Goal: Task Accomplishment & Management: Manage account settings

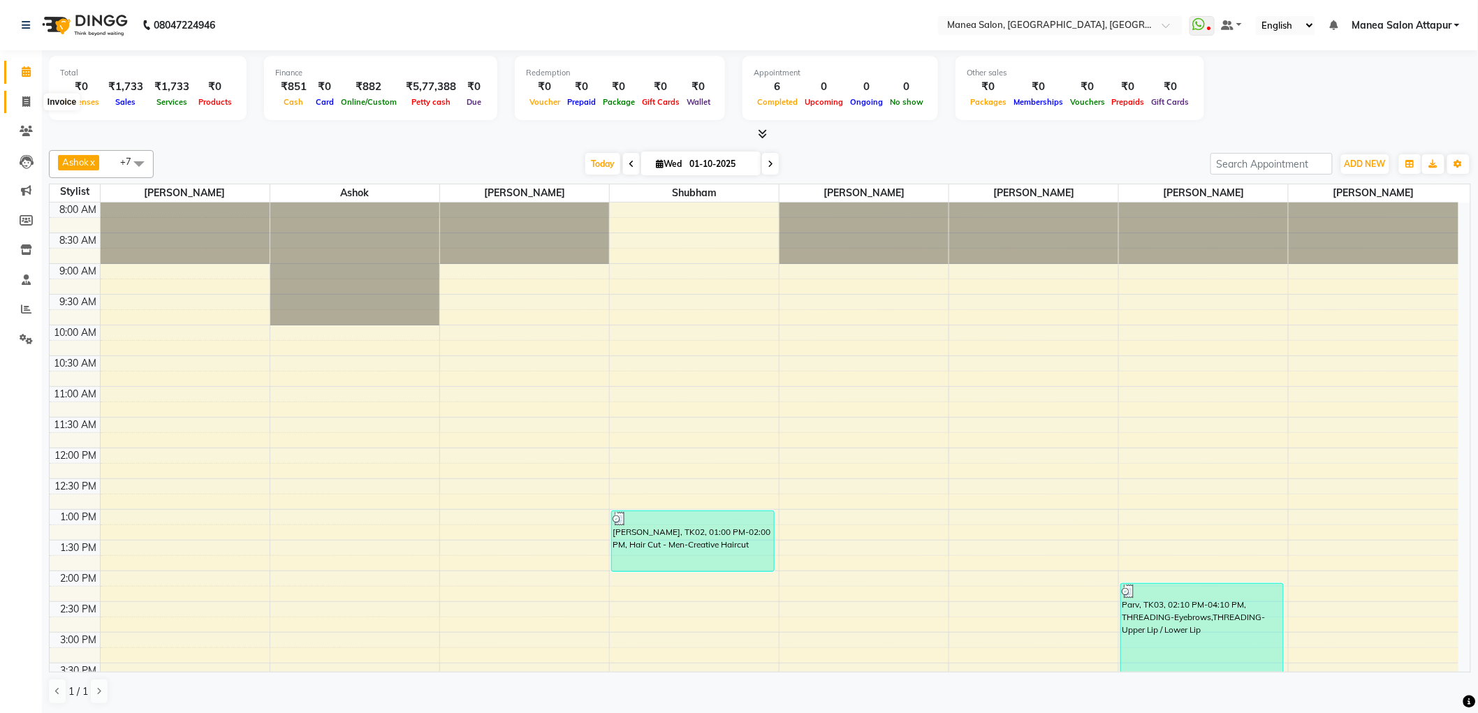
click at [27, 99] on icon at bounding box center [26, 101] width 8 height 10
select select "service"
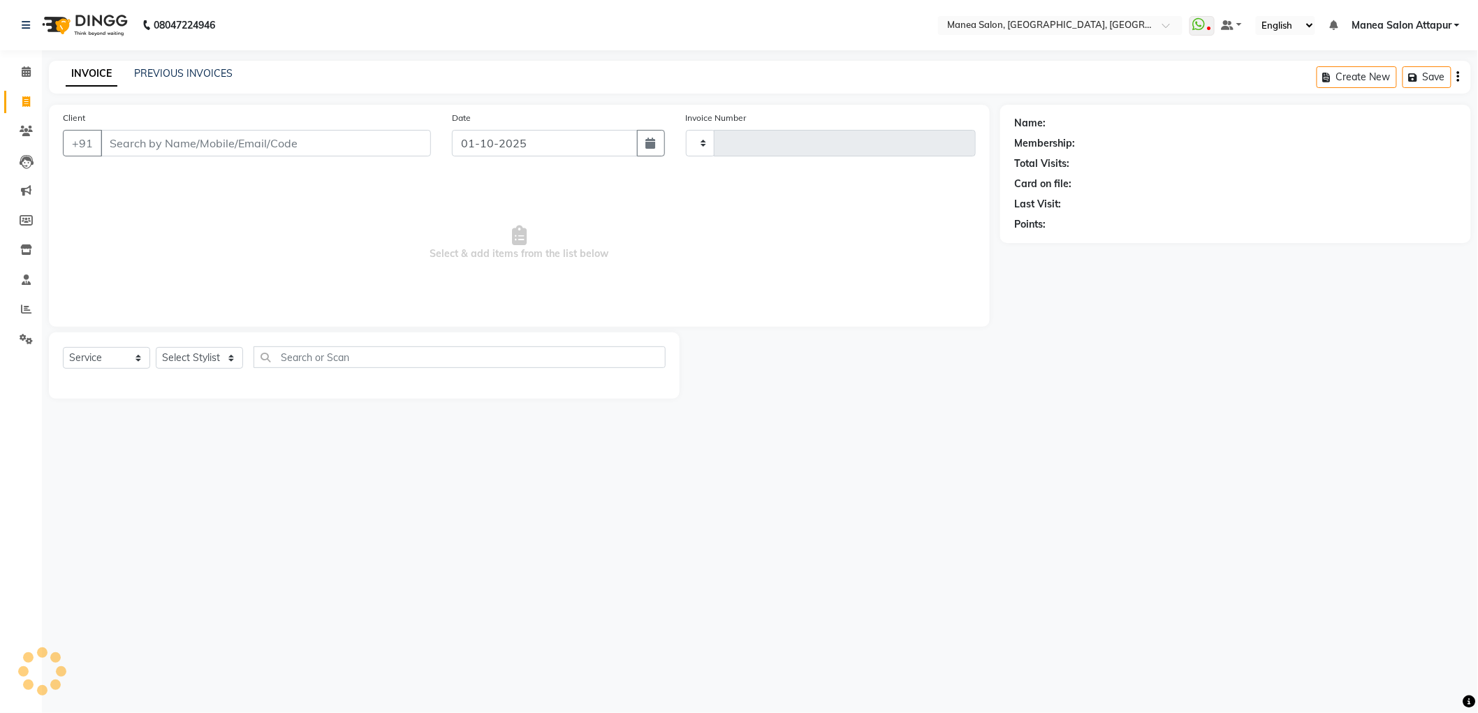
type input "1300"
select select "6587"
select select "membership"
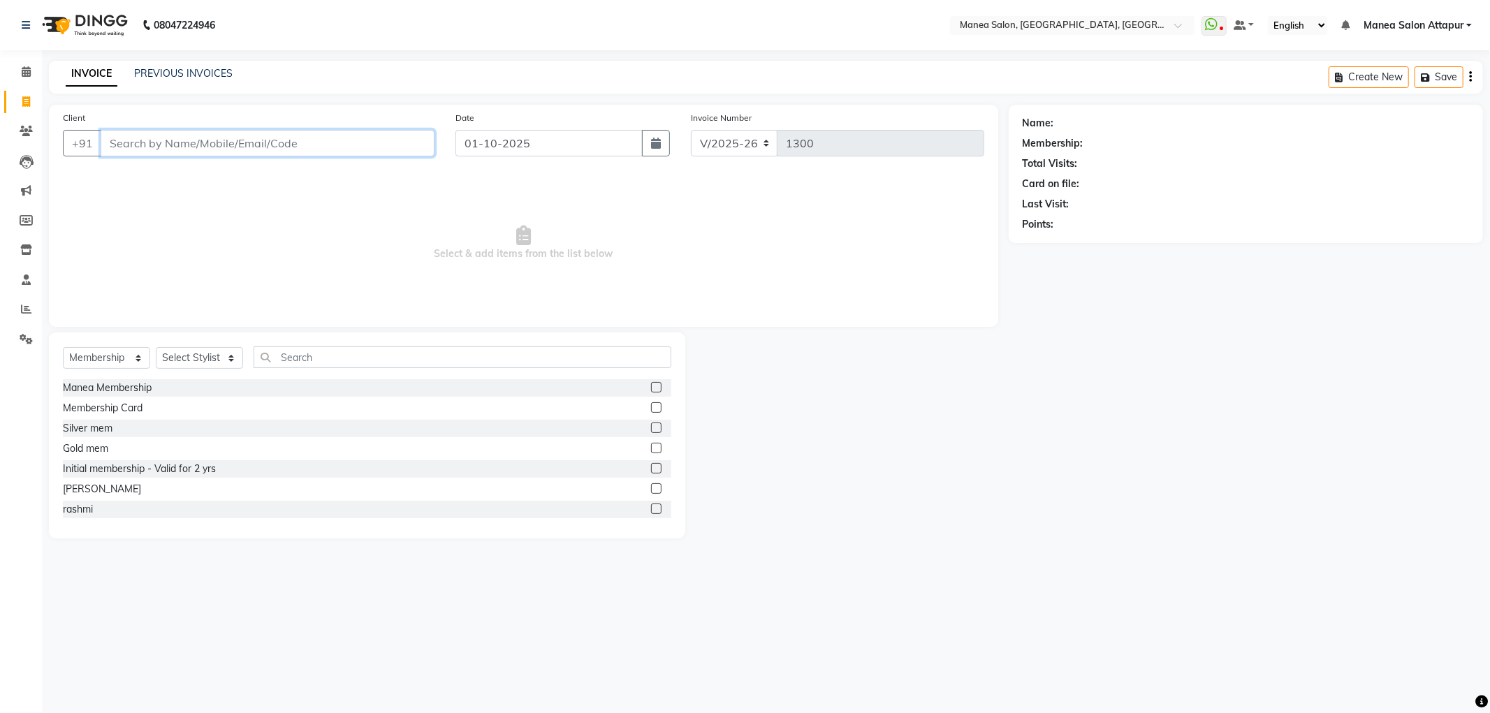
click at [161, 140] on input "Client" at bounding box center [268, 143] width 334 height 27
type input "a"
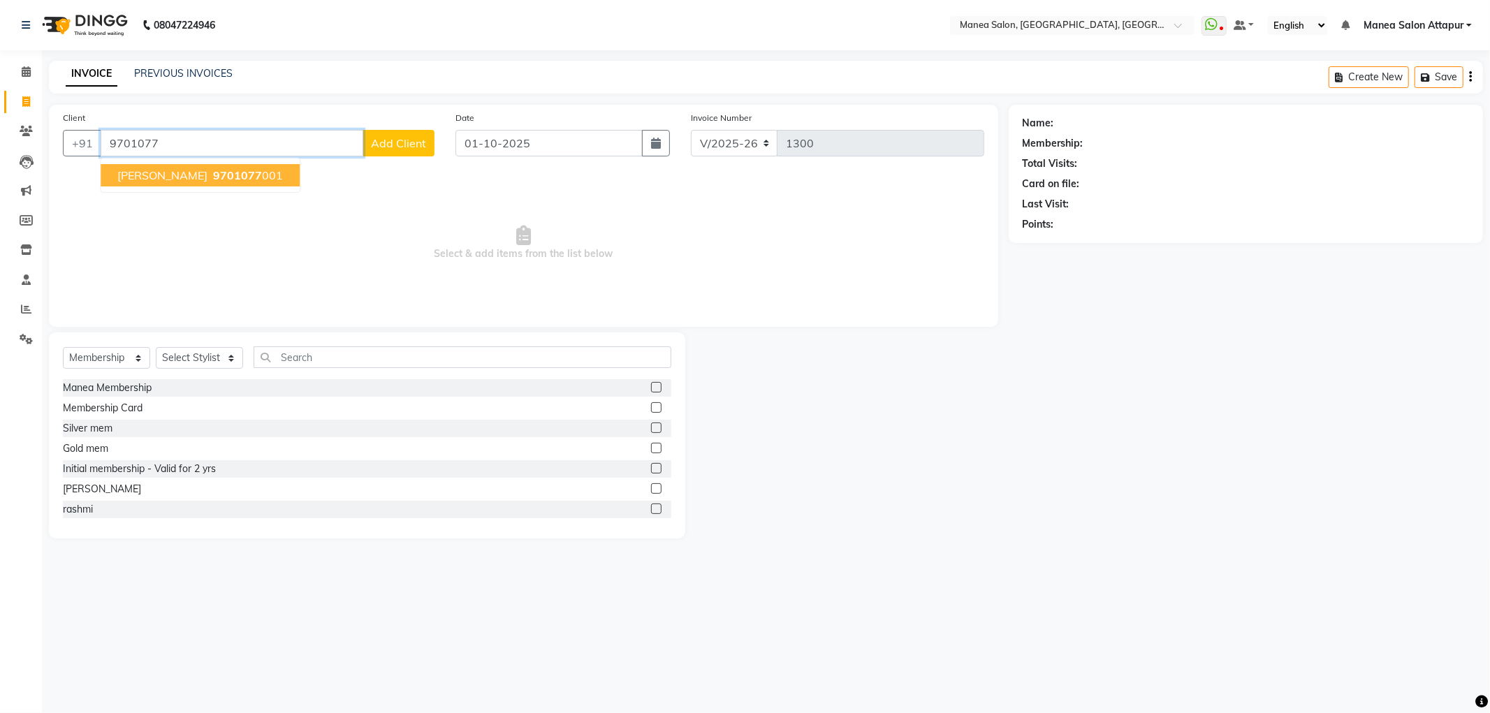
click at [184, 184] on button "Akshath 9701077 001" at bounding box center [200, 175] width 199 height 22
type input "9701077001"
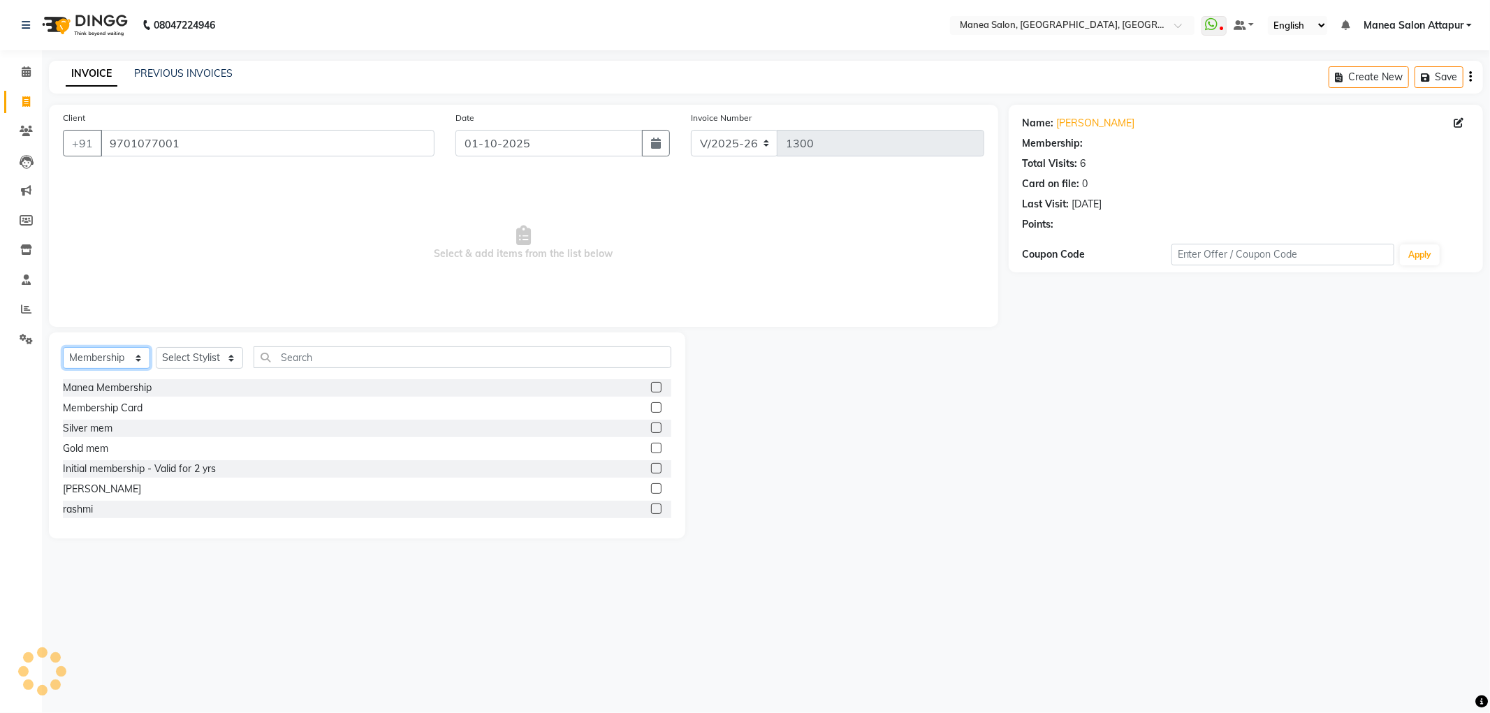
click at [119, 363] on select "Select Service Product Membership Package Voucher Prepaid Gift Card" at bounding box center [106, 358] width 87 height 22
select select "service"
click at [63, 348] on select "Select Service Product Membership Package Voucher Prepaid Gift Card" at bounding box center [106, 358] width 87 height 22
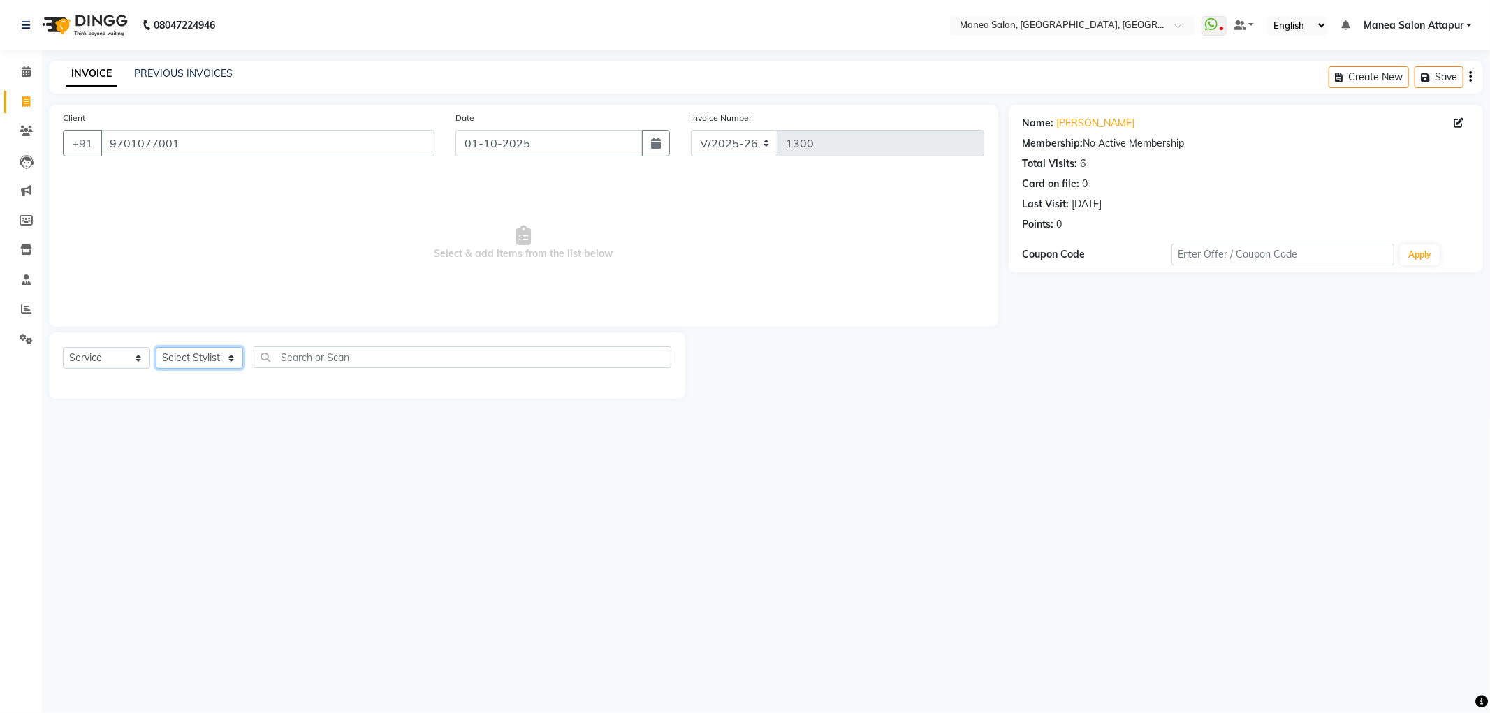
click at [182, 363] on select "Select Stylist Aryan Ashok Devender Dasari Faizan Shaik Imran Padmja Rajee Salm…" at bounding box center [199, 358] width 87 height 22
select select "51269"
click at [156, 348] on select "Select Stylist Aryan Ashok Devender Dasari Faizan Shaik Imran Padmja Rajee Salm…" at bounding box center [199, 358] width 87 height 22
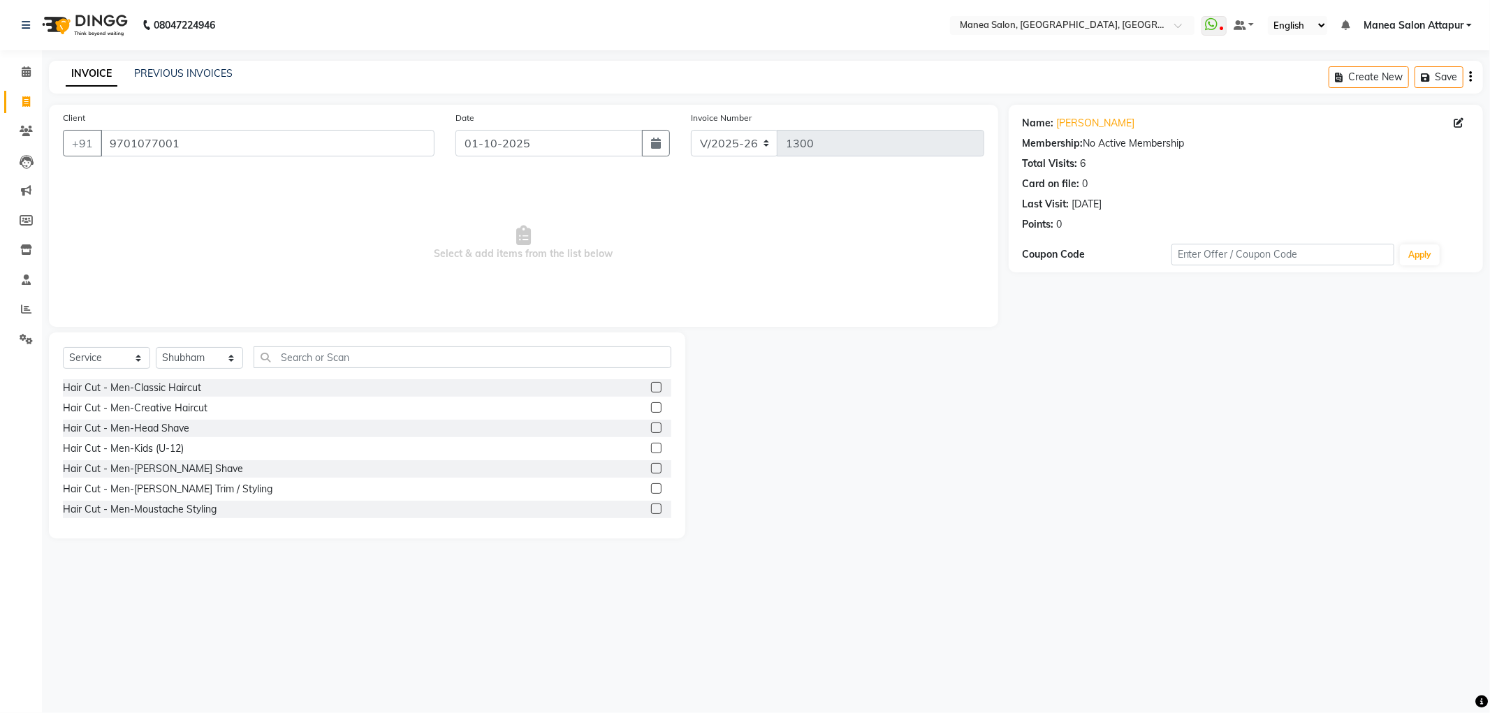
drag, startPoint x: 643, startPoint y: 405, endPoint x: 654, endPoint y: 471, distance: 67.2
click at [651, 406] on label at bounding box center [656, 407] width 10 height 10
click at [651, 406] on input "checkbox" at bounding box center [655, 408] width 9 height 9
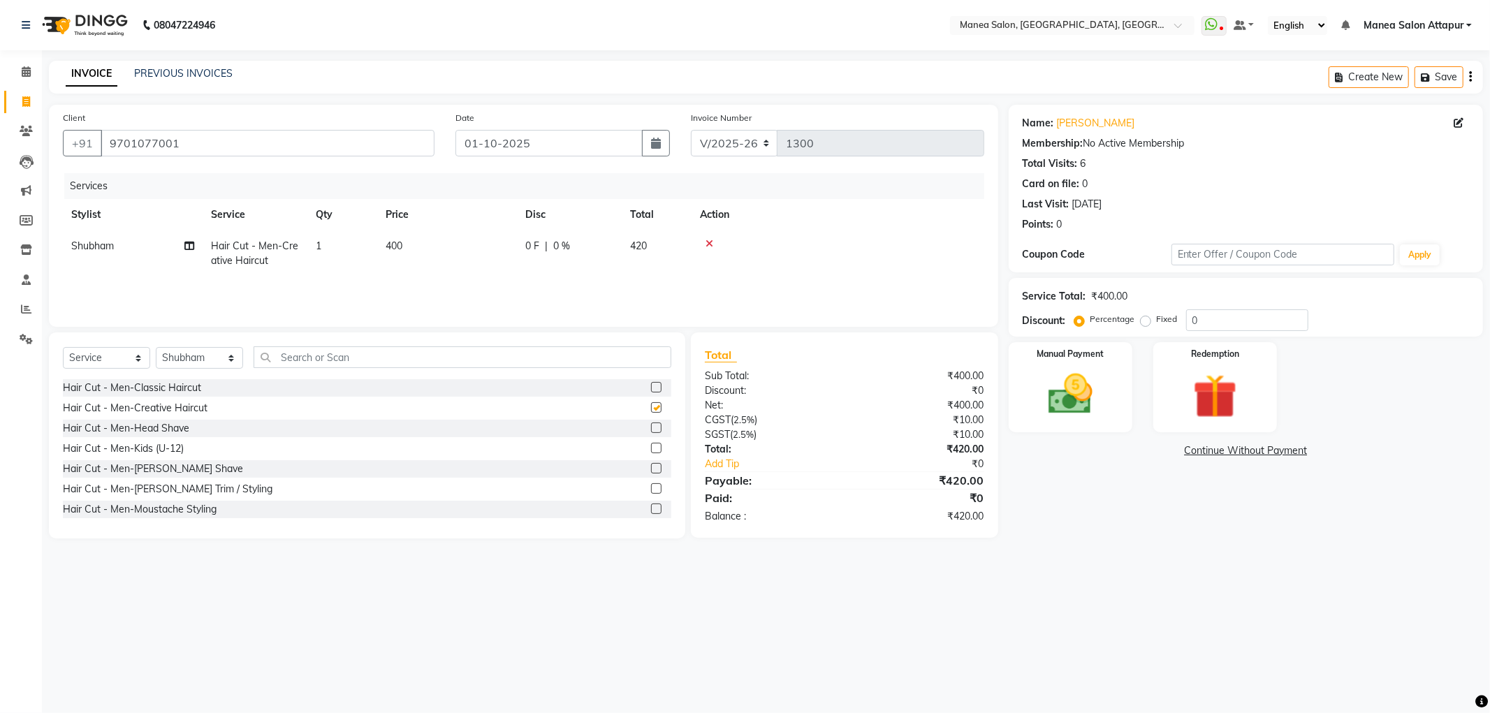
checkbox input "false"
drag, startPoint x: 645, startPoint y: 486, endPoint x: 679, endPoint y: 485, distance: 34.3
click at [651, 485] on label at bounding box center [656, 488] width 10 height 10
click at [651, 485] on input "checkbox" at bounding box center [655, 489] width 9 height 9
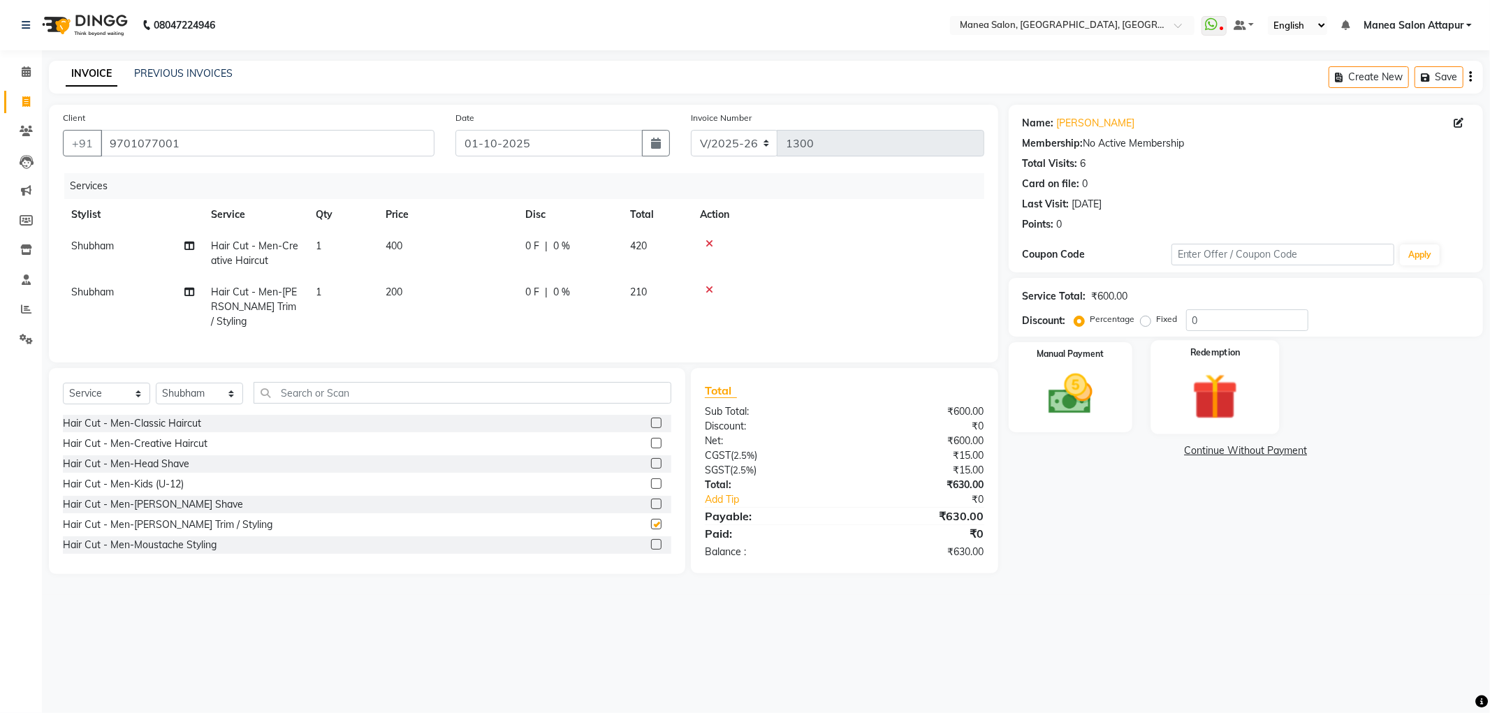
checkbox input "false"
click at [1205, 328] on input "0" at bounding box center [1247, 320] width 122 height 22
type input "020"
click at [192, 150] on input "9701077001" at bounding box center [268, 143] width 334 height 27
click at [192, 152] on input "9701077001" at bounding box center [268, 143] width 334 height 27
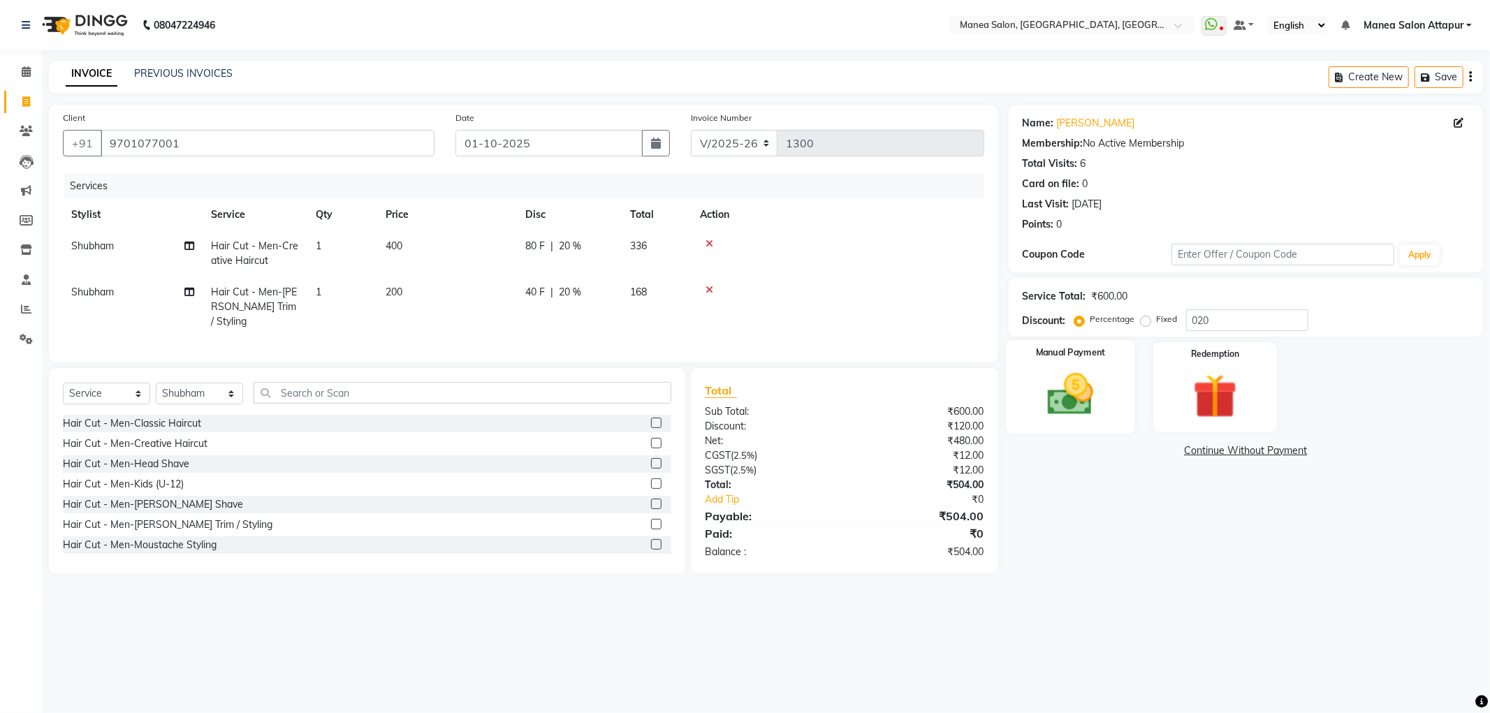
click at [1066, 417] on img at bounding box center [1070, 394] width 75 height 53
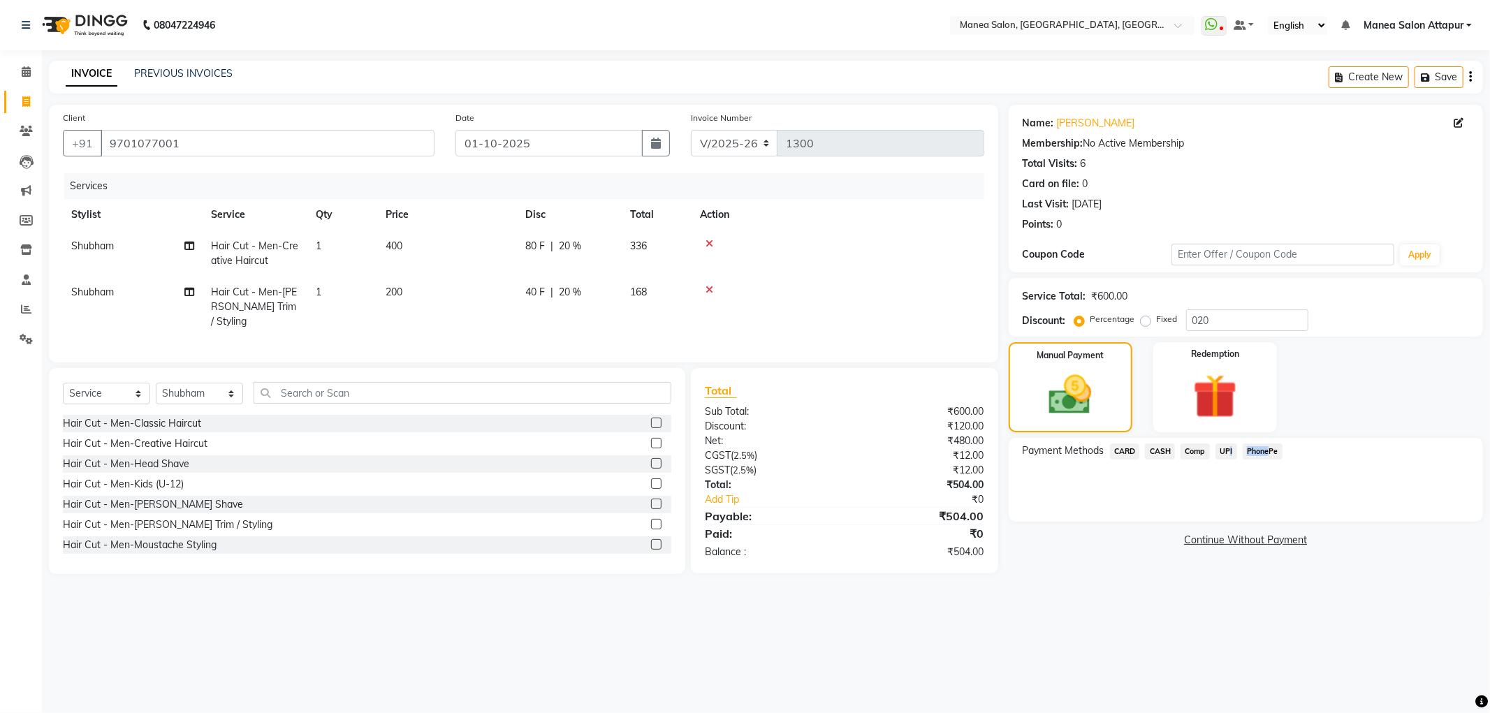
drag, startPoint x: 1223, startPoint y: 454, endPoint x: 1266, endPoint y: 453, distance: 42.6
click at [1266, 453] on div "Payment Methods CARD CASH Comp UPI PhonePe" at bounding box center [1245, 452] width 446 height 19
click at [1296, 489] on div "Payment Methods CARD CASH Comp UPI PhonePe" at bounding box center [1246, 480] width 474 height 84
click at [1167, 450] on span "CASH" at bounding box center [1160, 451] width 30 height 16
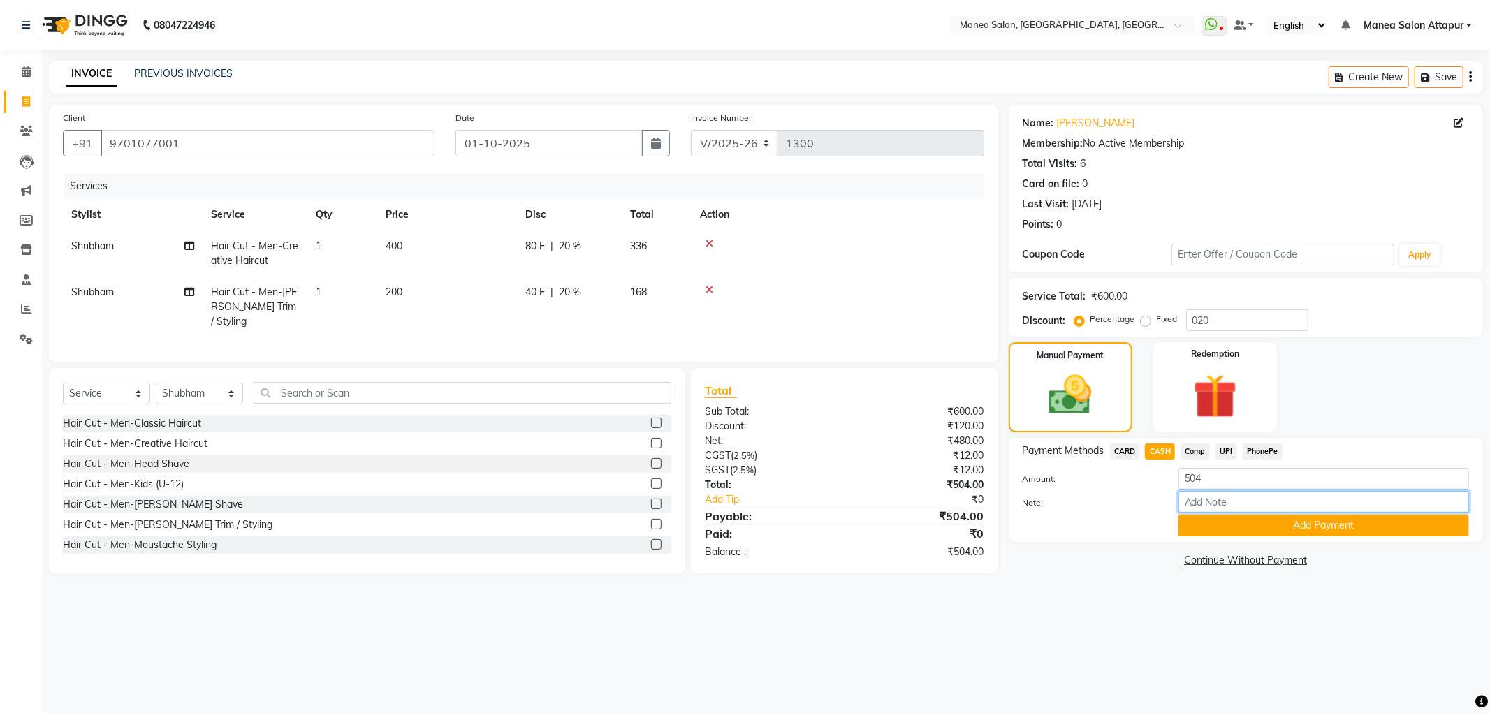
drag, startPoint x: 1223, startPoint y: 497, endPoint x: 1241, endPoint y: 497, distance: 18.2
click at [1223, 497] on input "Note:" at bounding box center [1323, 502] width 291 height 22
type input "Counter Cash"
click at [1288, 521] on button "Add Payment" at bounding box center [1323, 526] width 291 height 22
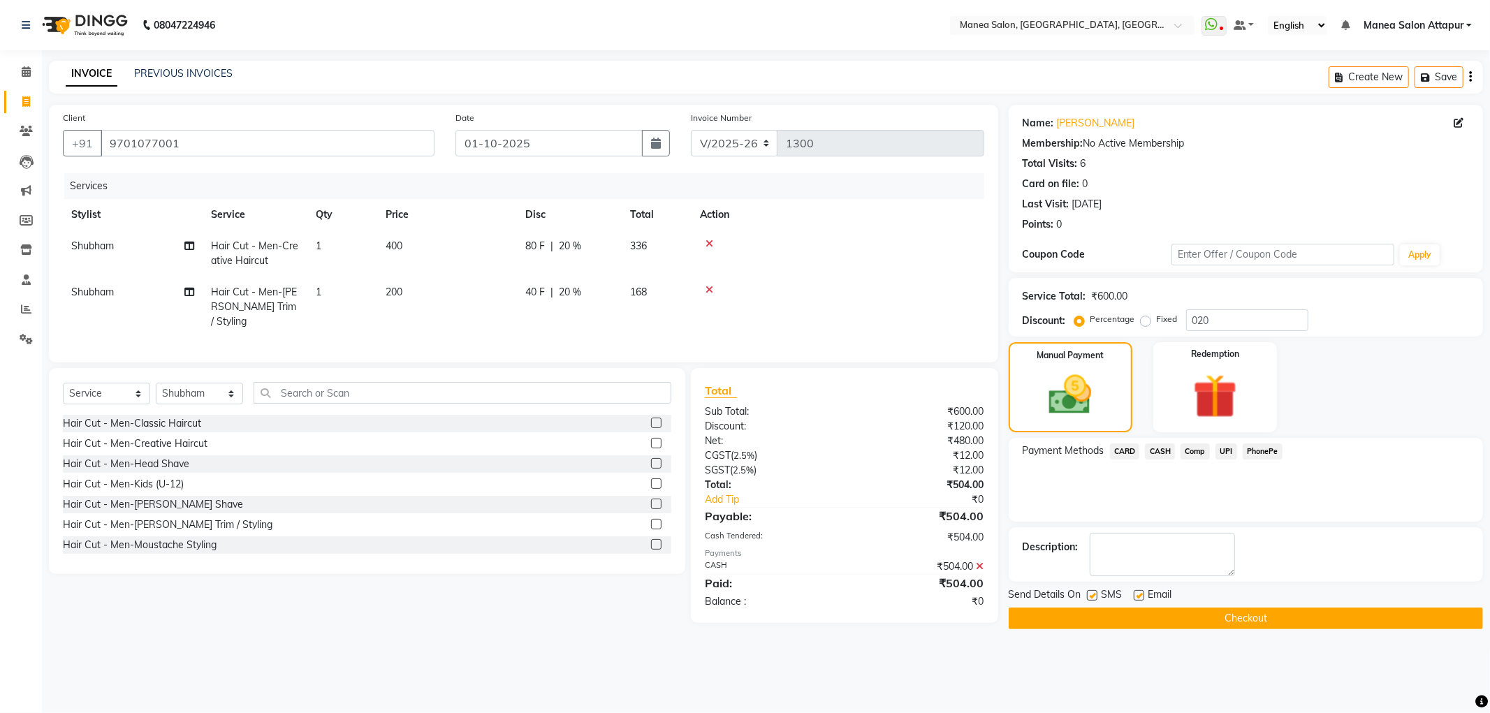
click at [1293, 617] on button "Checkout" at bounding box center [1246, 619] width 474 height 22
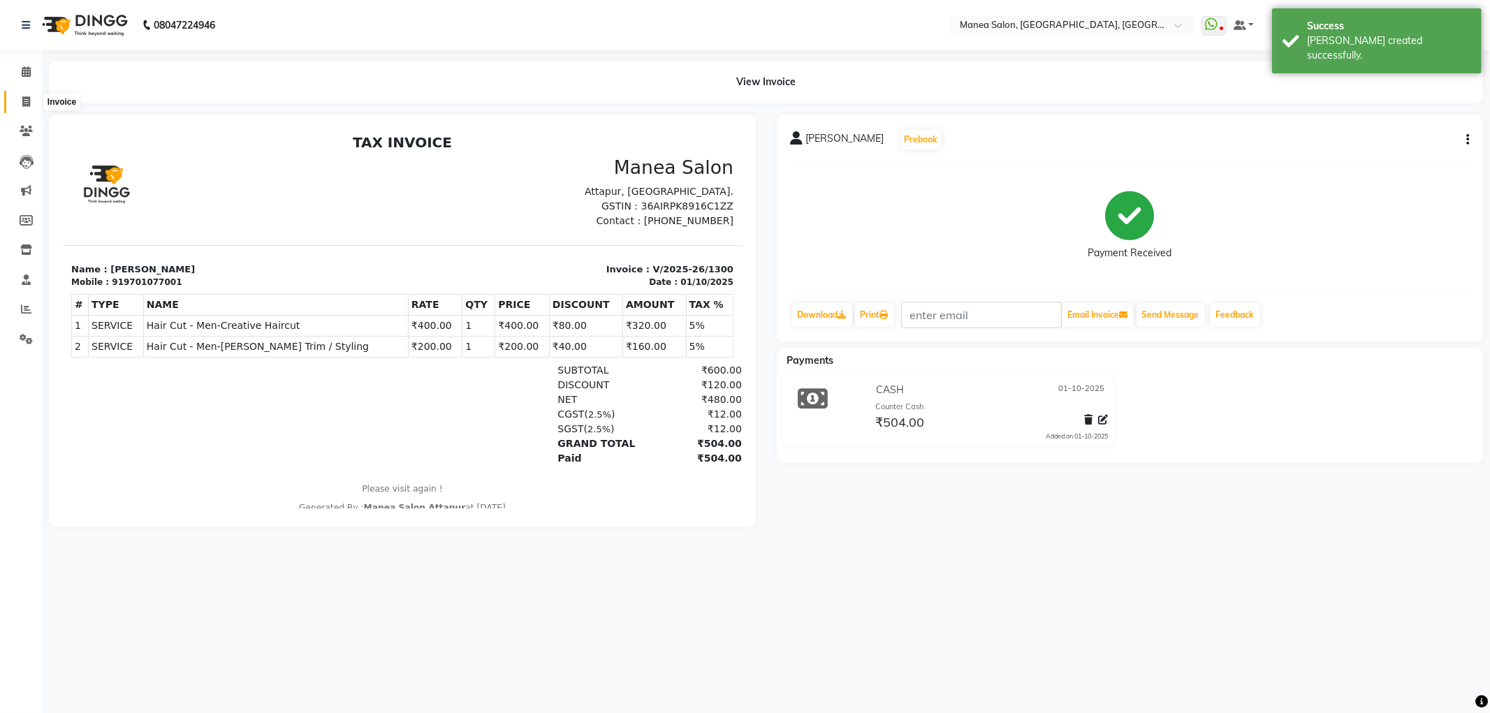
click at [24, 99] on icon at bounding box center [26, 101] width 8 height 10
select select "6587"
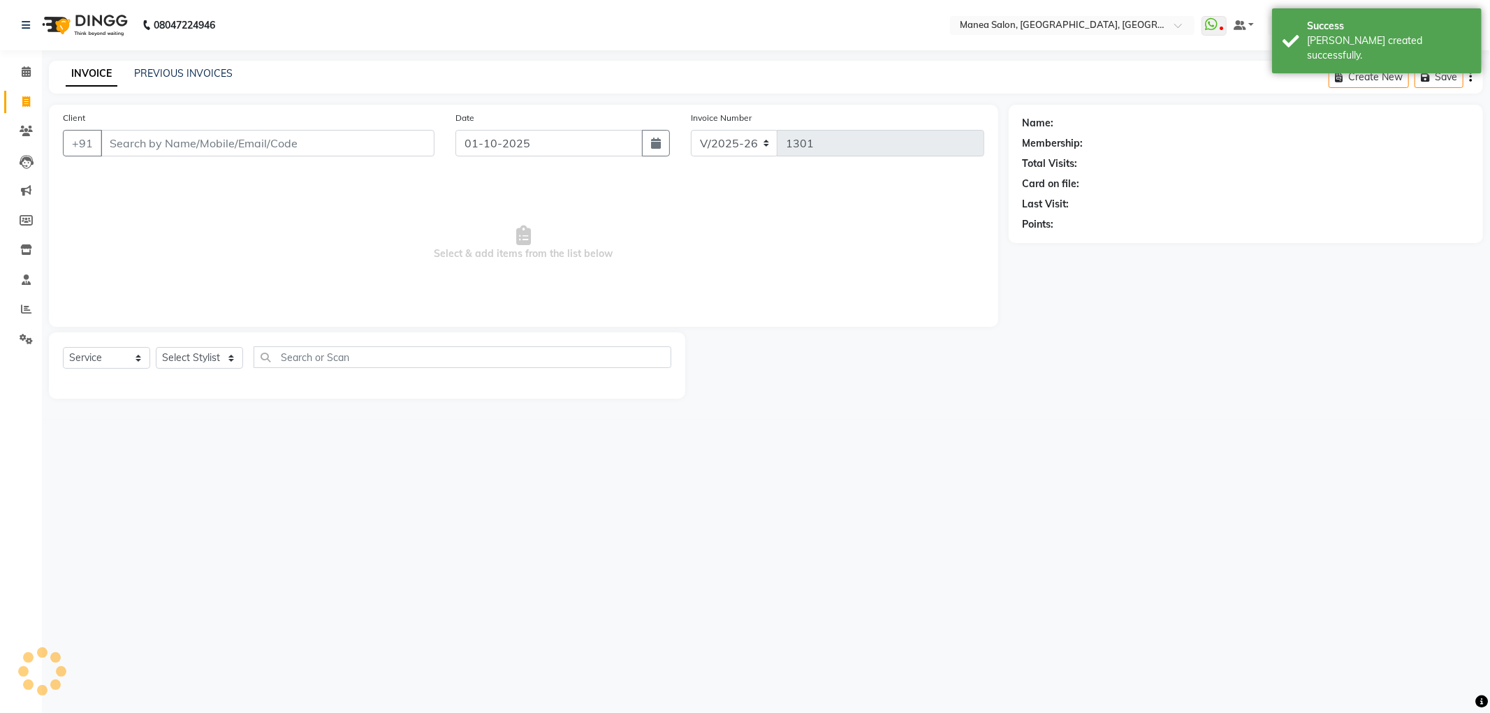
select select "membership"
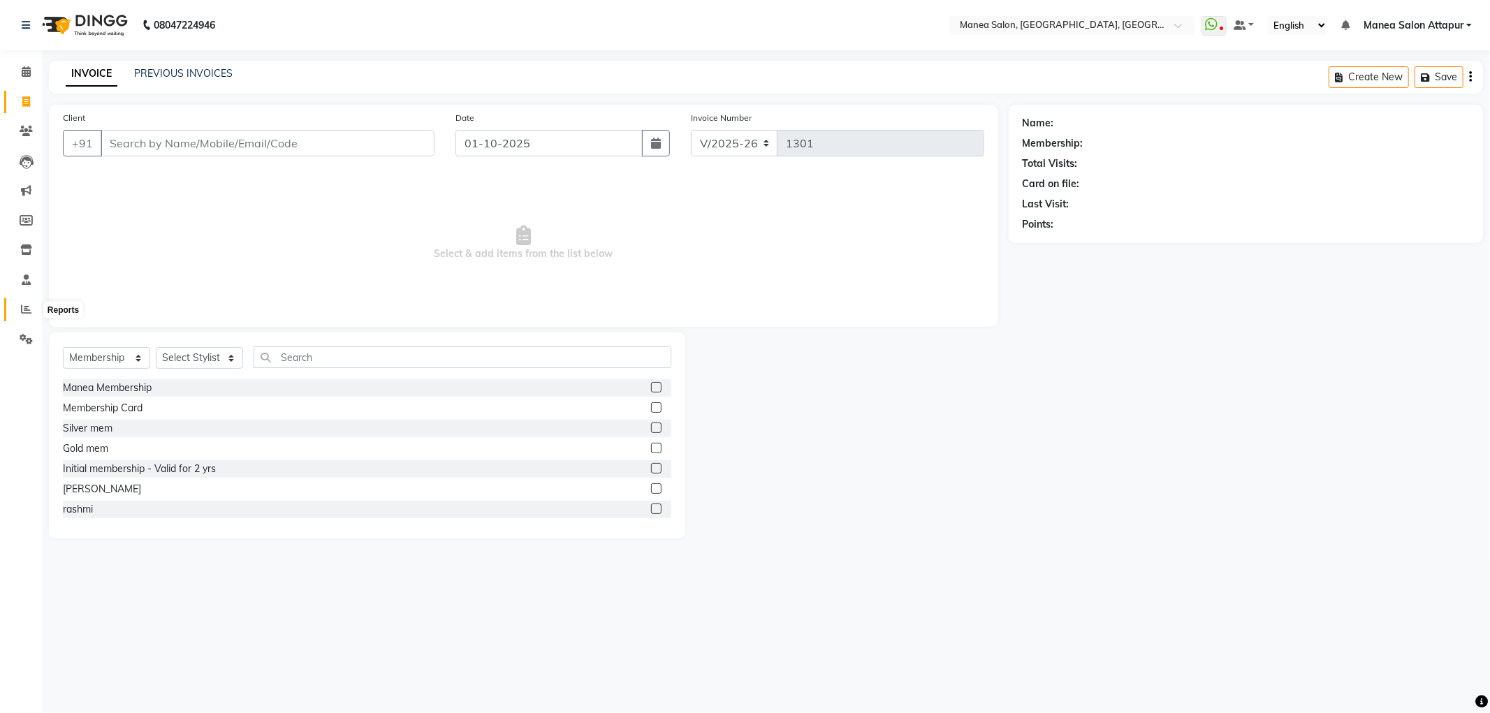
click at [22, 314] on icon at bounding box center [26, 309] width 10 height 10
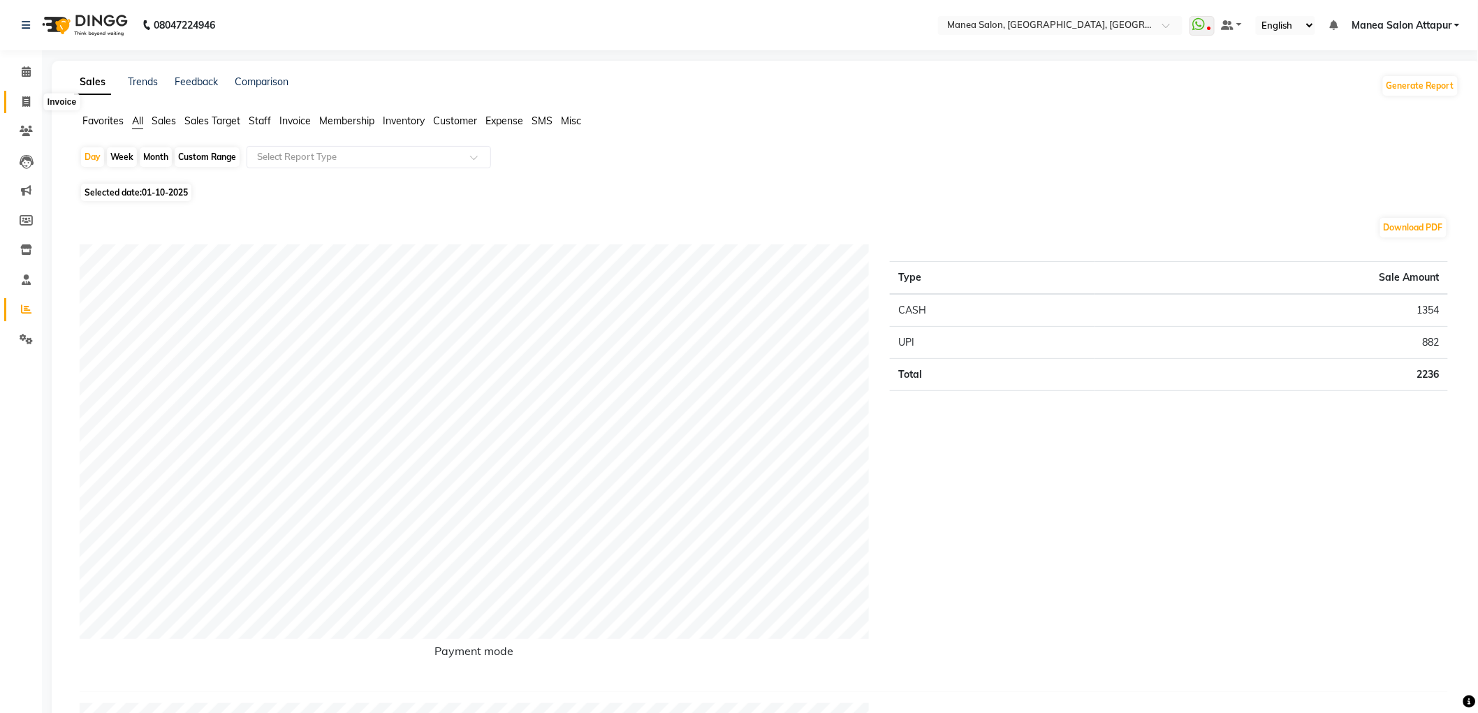
click at [25, 95] on span at bounding box center [26, 102] width 24 height 16
select select "service"
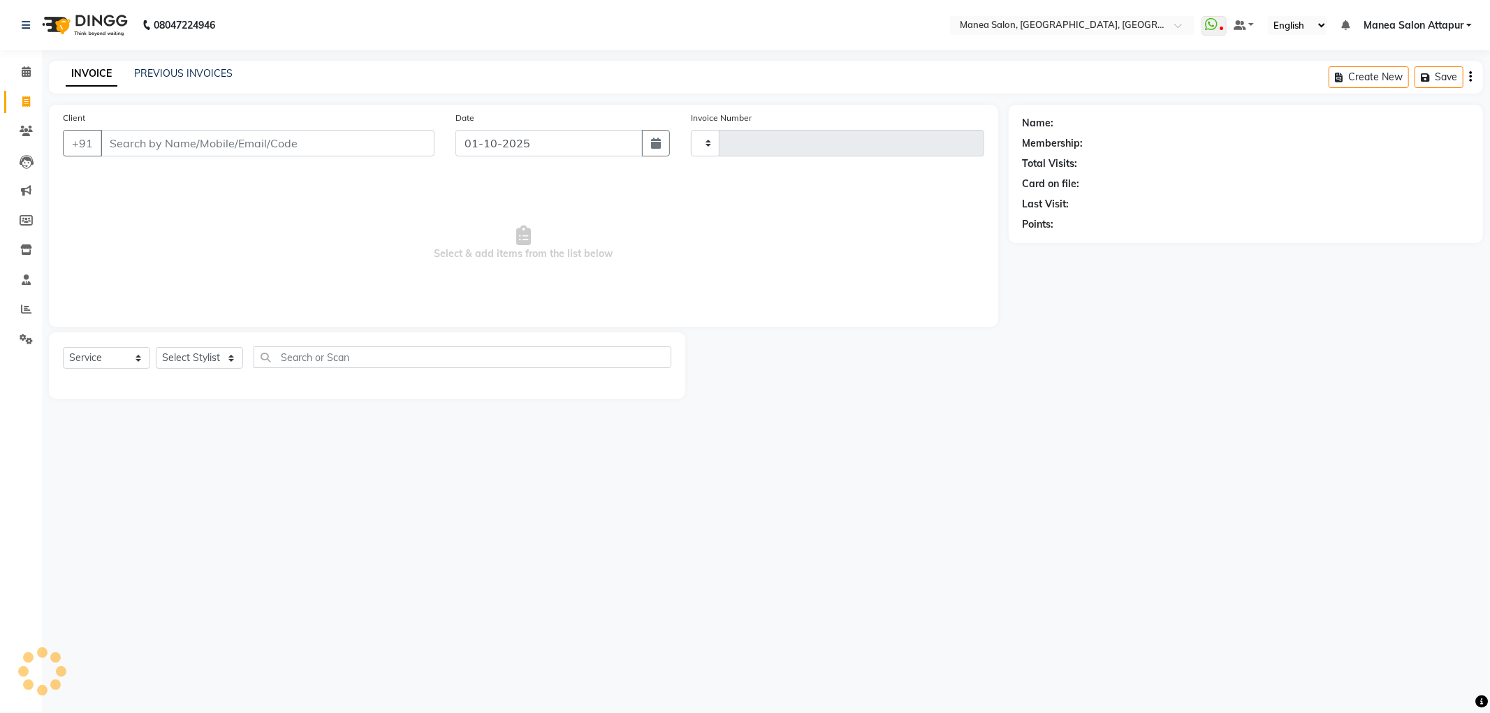
type input "1302"
select select "6587"
select select "membership"
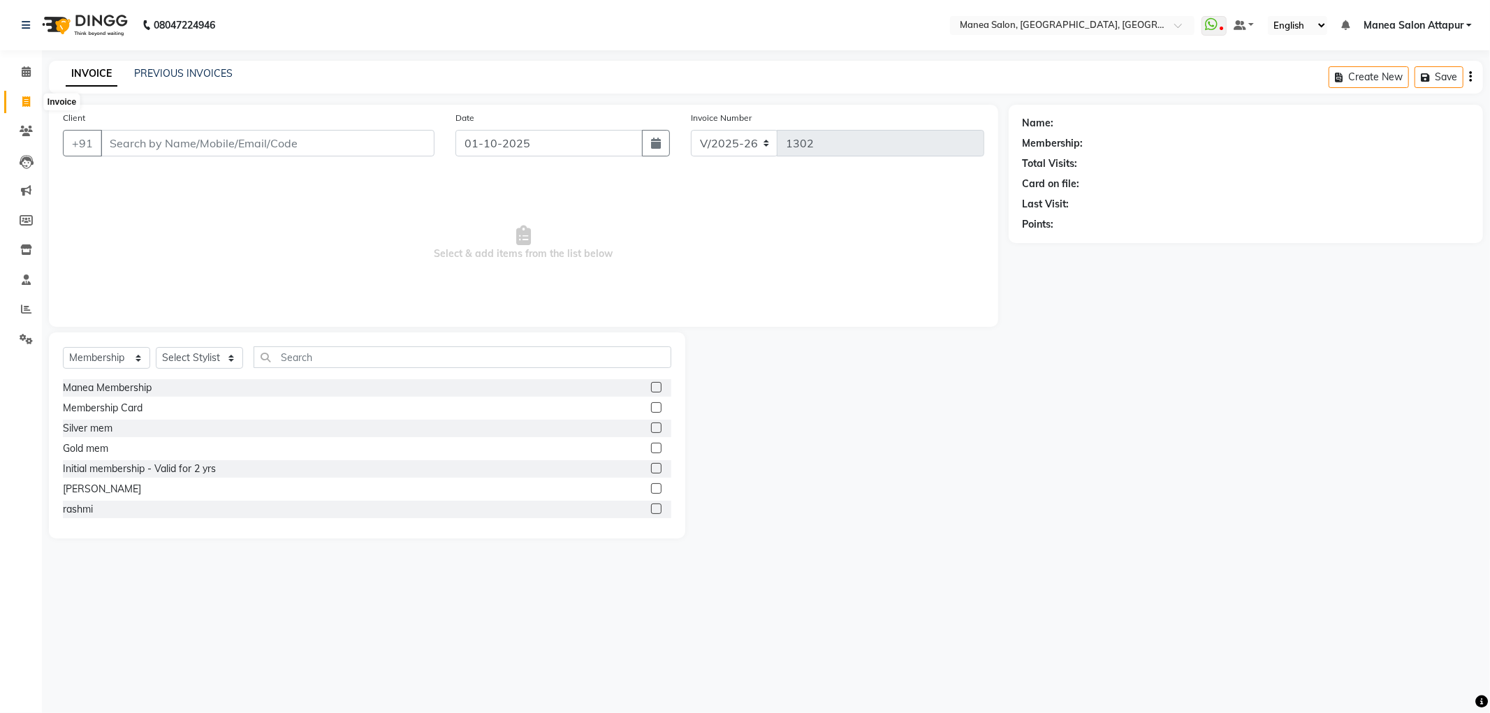
click at [25, 98] on icon at bounding box center [26, 101] width 8 height 10
select select "service"
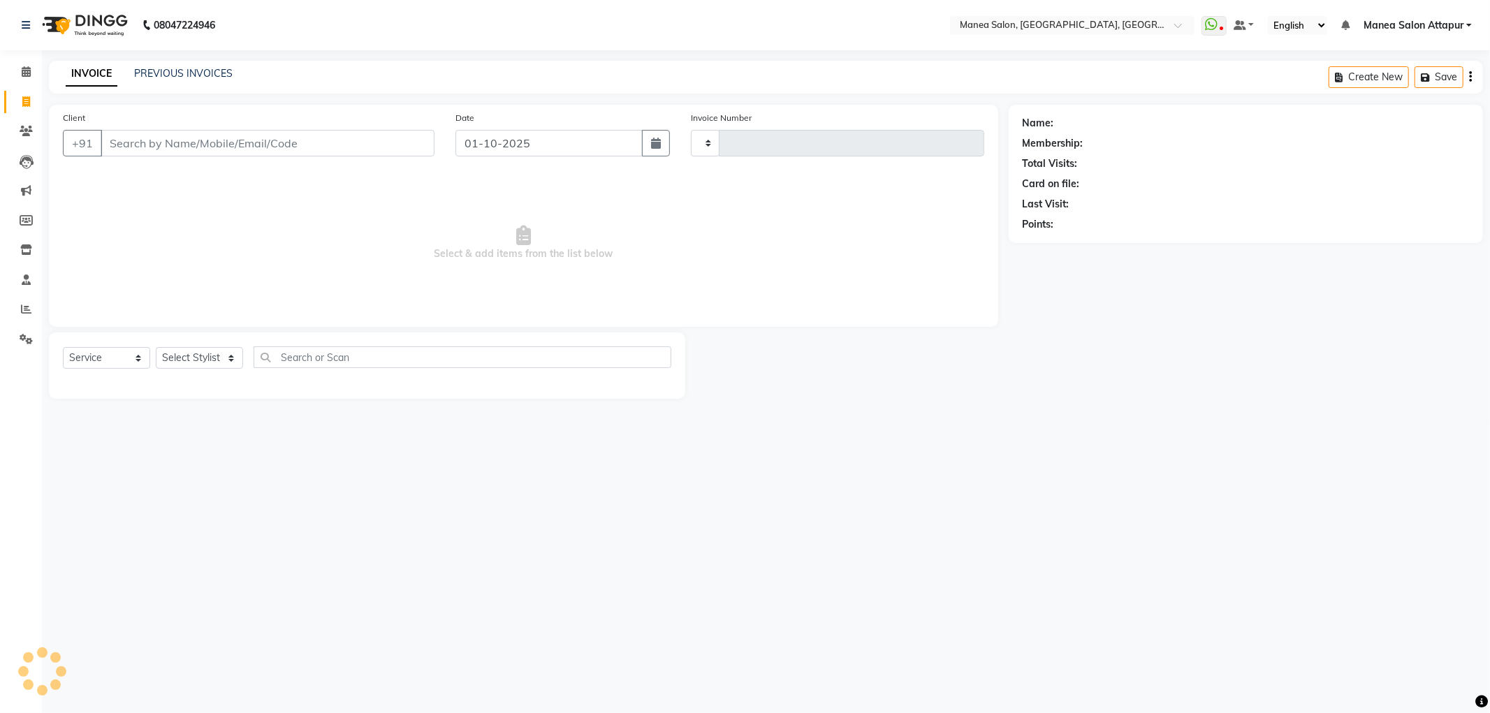
type input "1302"
select select "6587"
select select "membership"
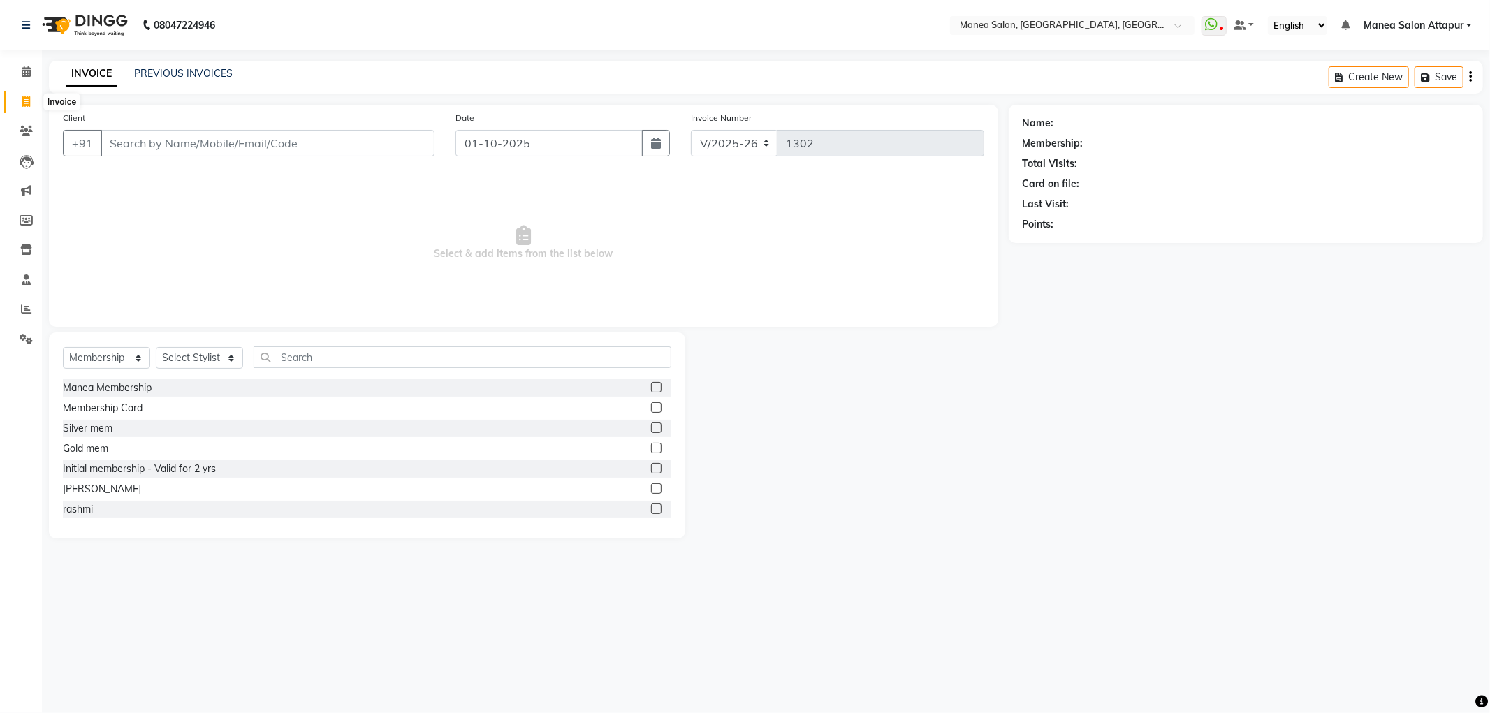
click at [23, 94] on span at bounding box center [26, 102] width 24 height 16
select select "6587"
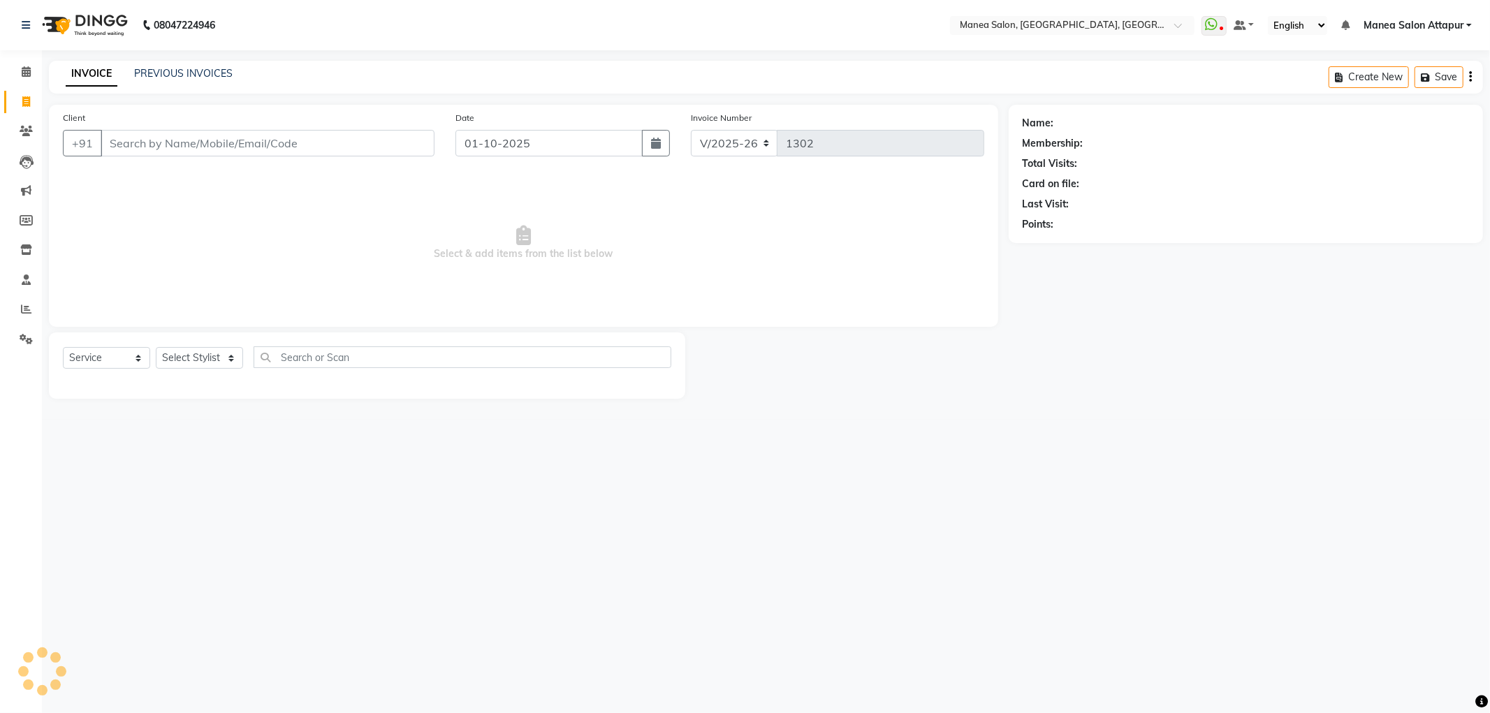
select select "membership"
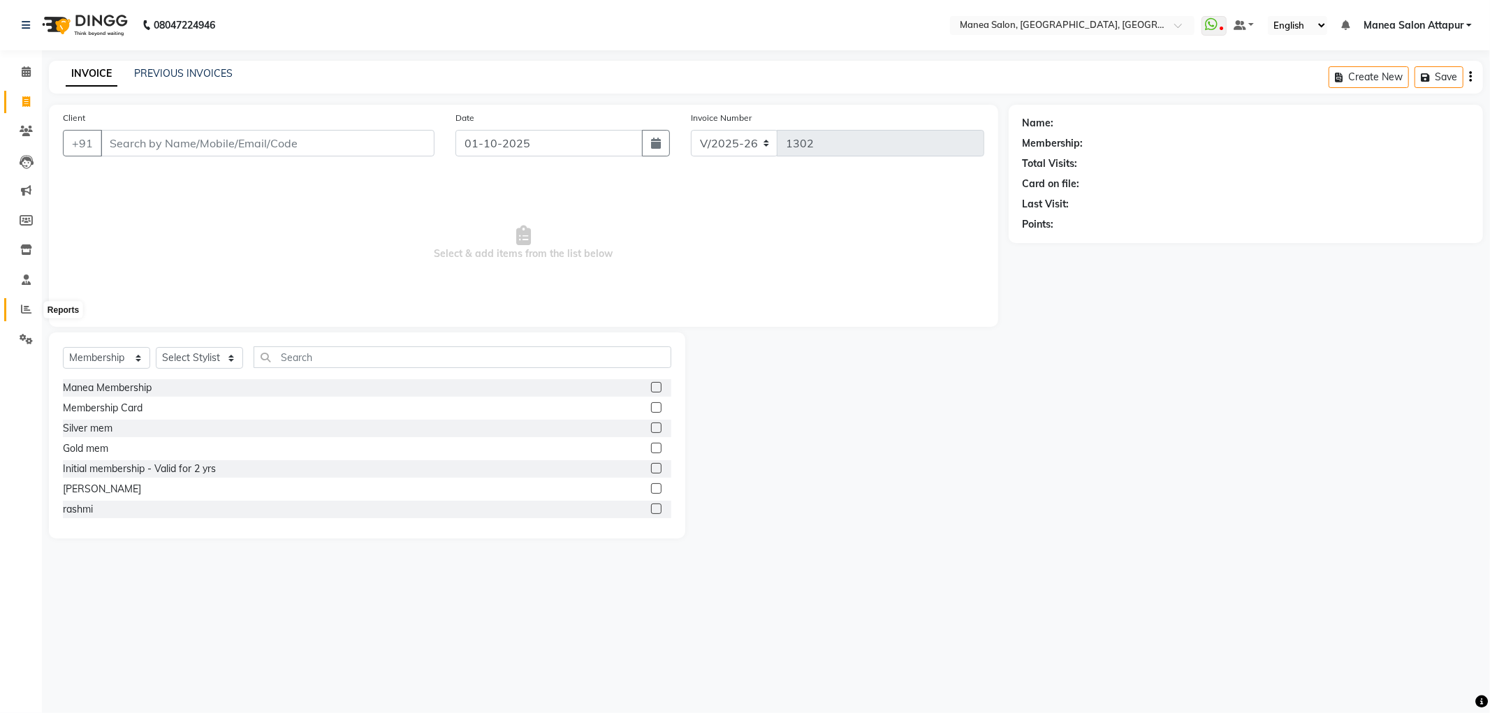
click at [24, 303] on span at bounding box center [26, 310] width 24 height 16
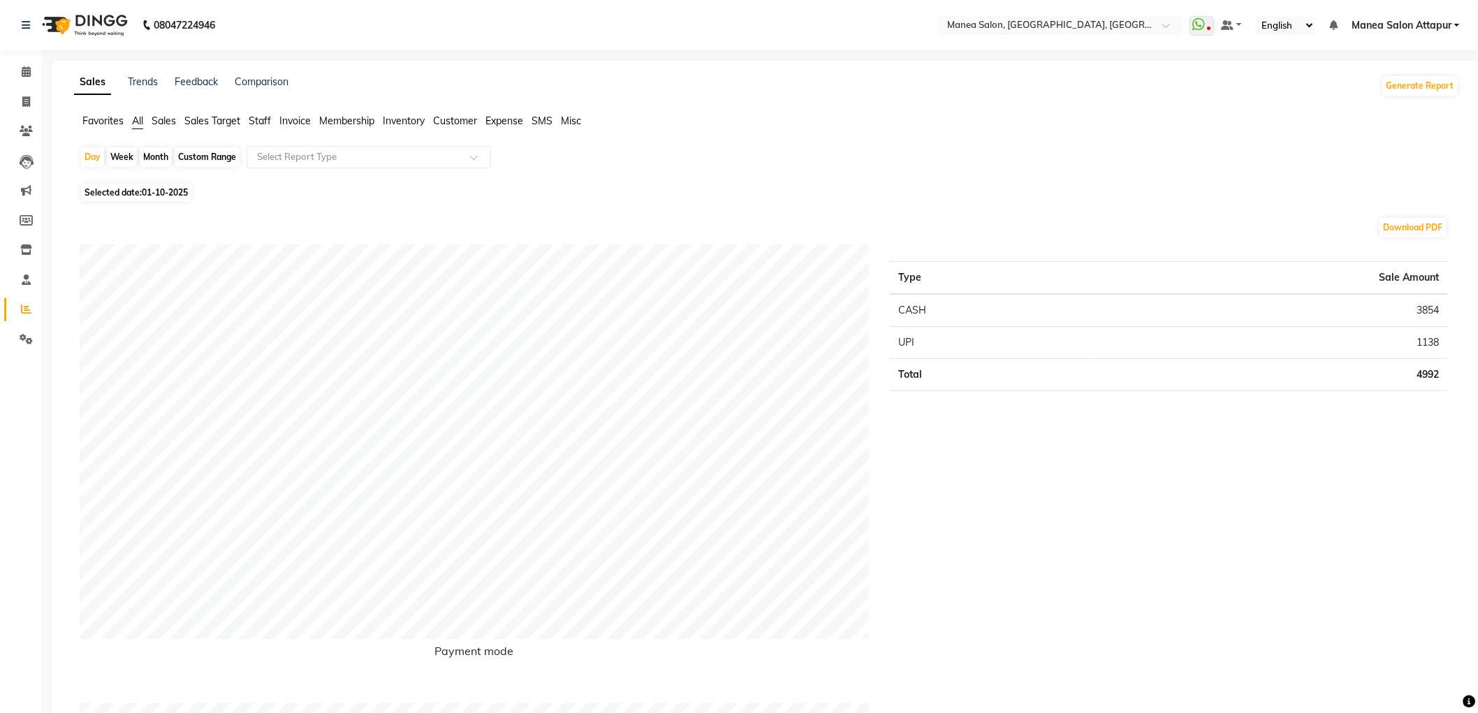
click at [151, 156] on div "Month" at bounding box center [156, 157] width 32 height 20
select select "10"
select select "2025"
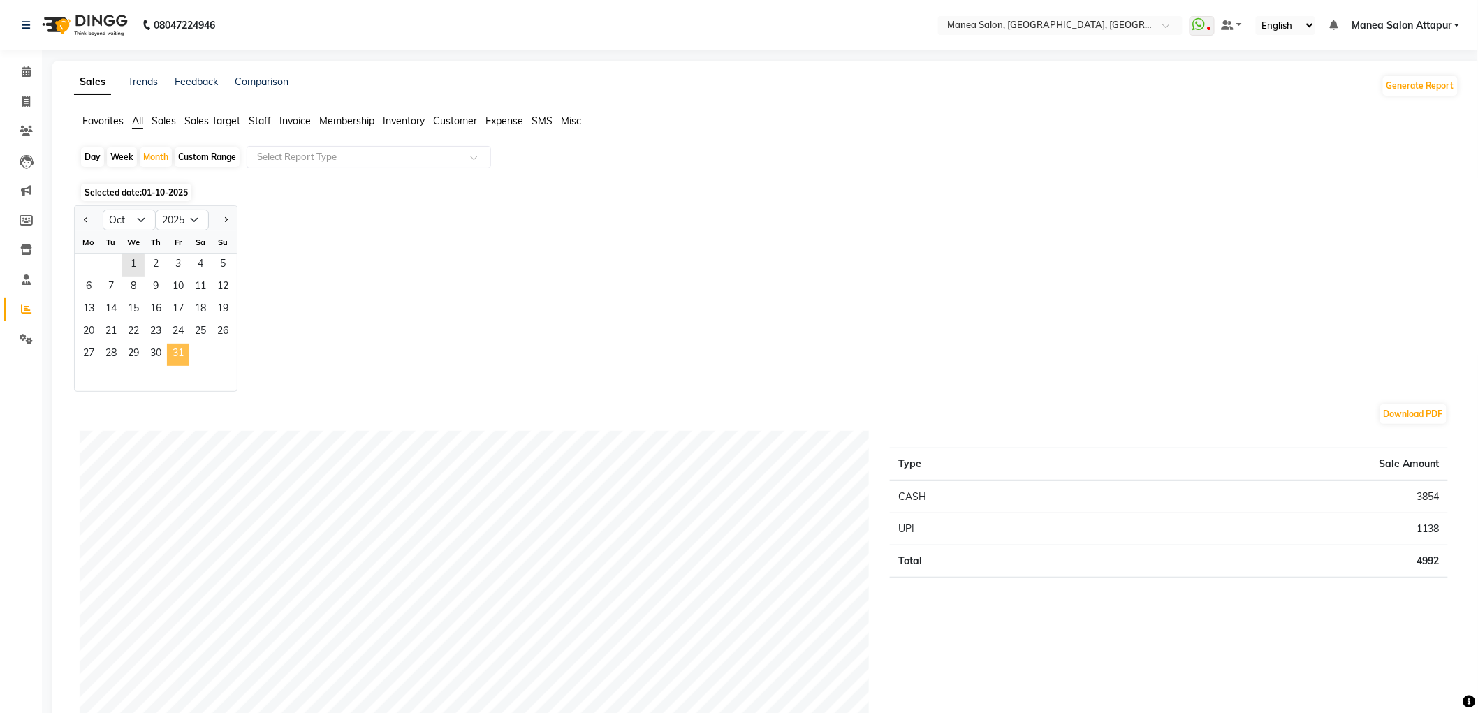
click at [175, 352] on span "31" at bounding box center [178, 355] width 22 height 22
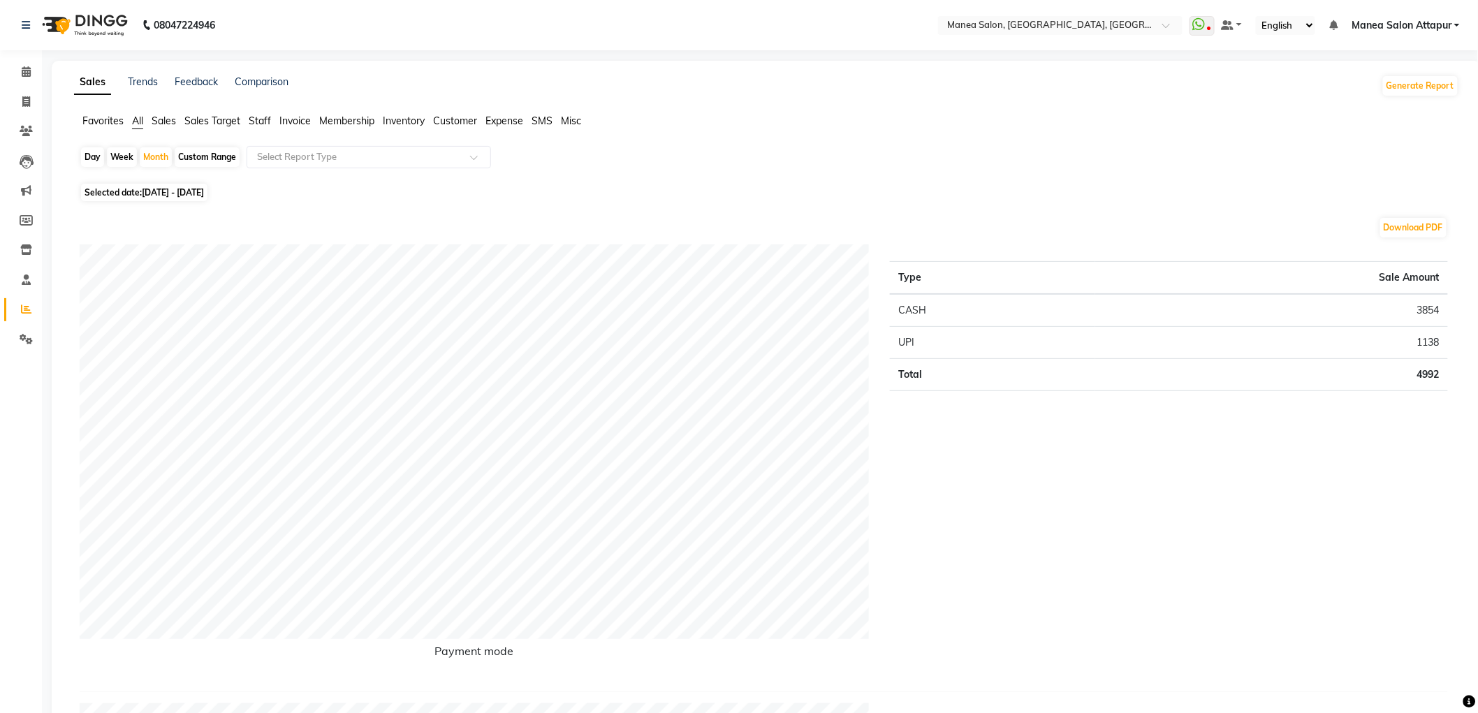
click at [145, 190] on span "01-10-2025 - 31-10-2025" at bounding box center [173, 192] width 62 height 10
select select "10"
select select "2025"
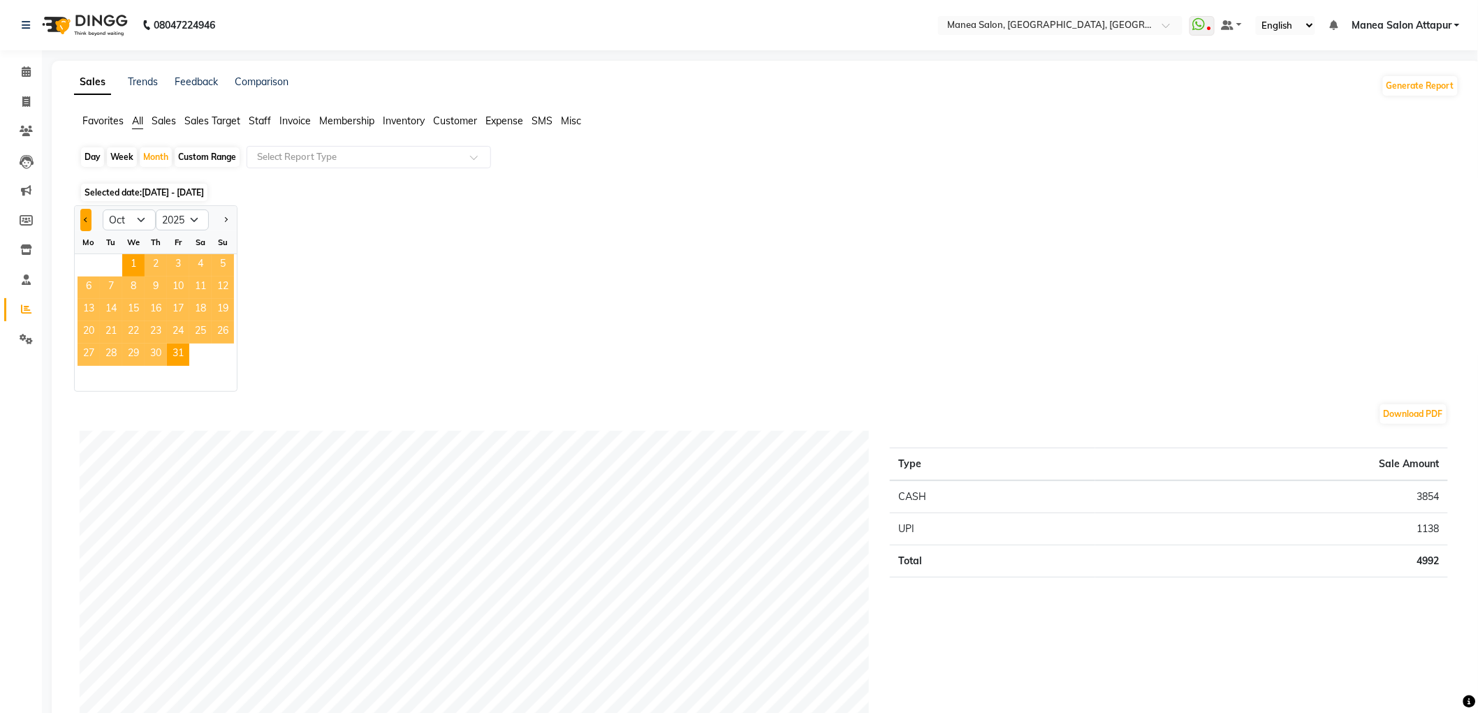
click at [89, 219] on span "Previous month" at bounding box center [86, 219] width 5 height 5
select select "9"
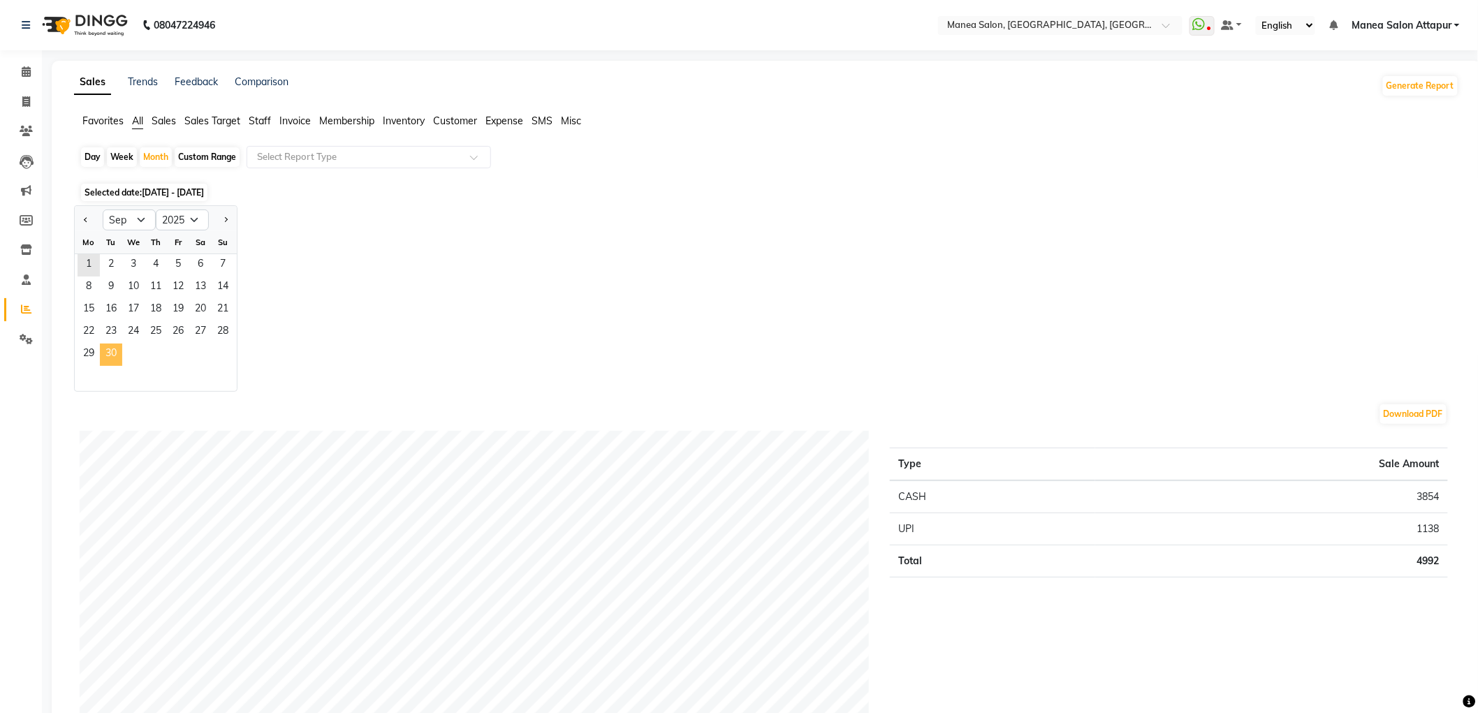
click at [105, 351] on span "30" at bounding box center [111, 355] width 22 height 22
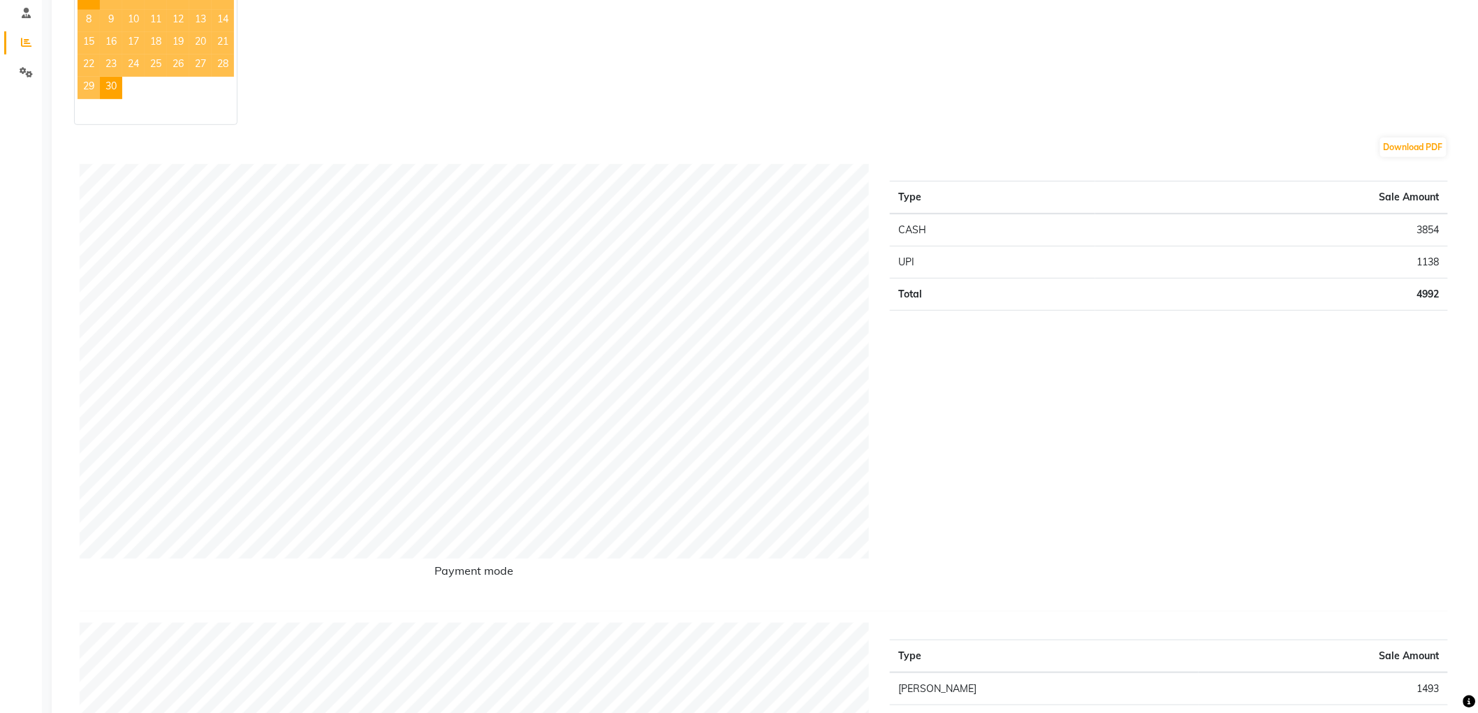
scroll to position [119, 0]
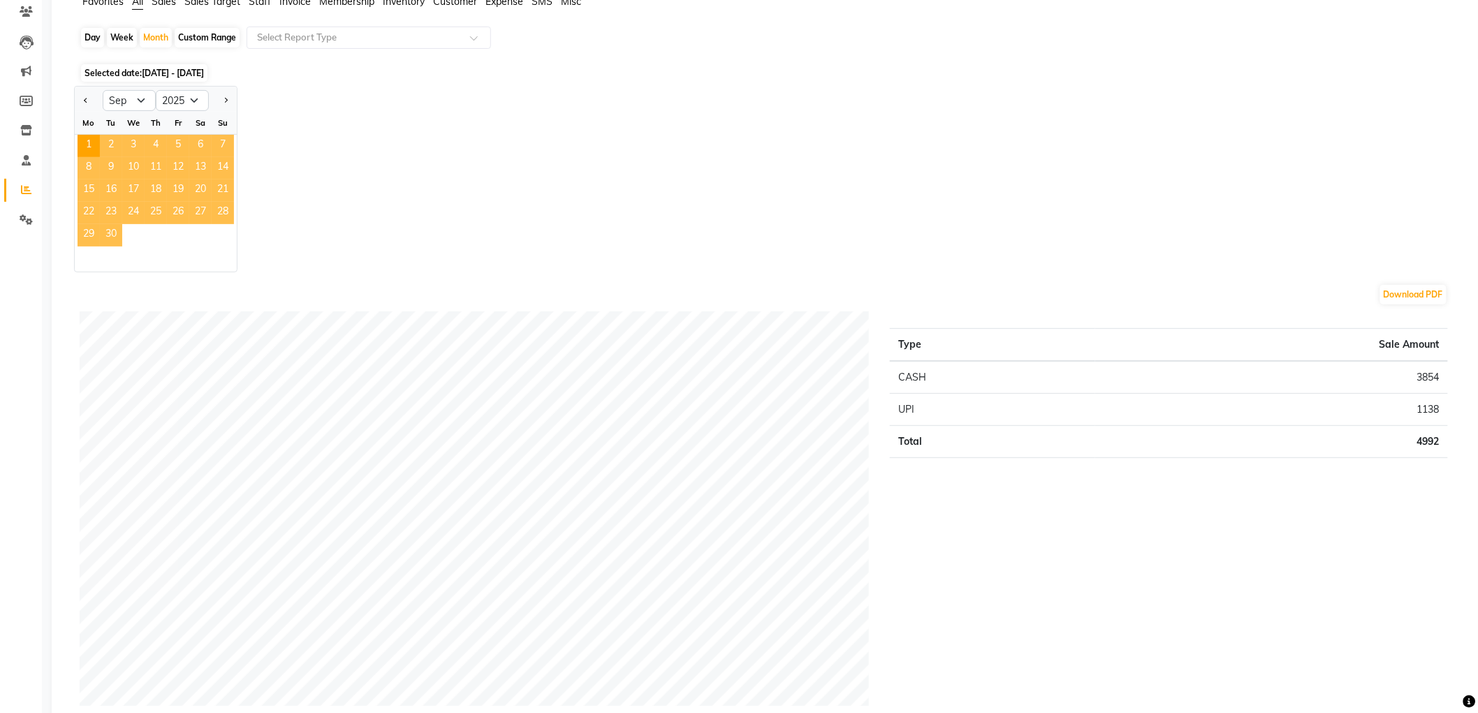
click at [121, 226] on span "30" at bounding box center [111, 235] width 22 height 22
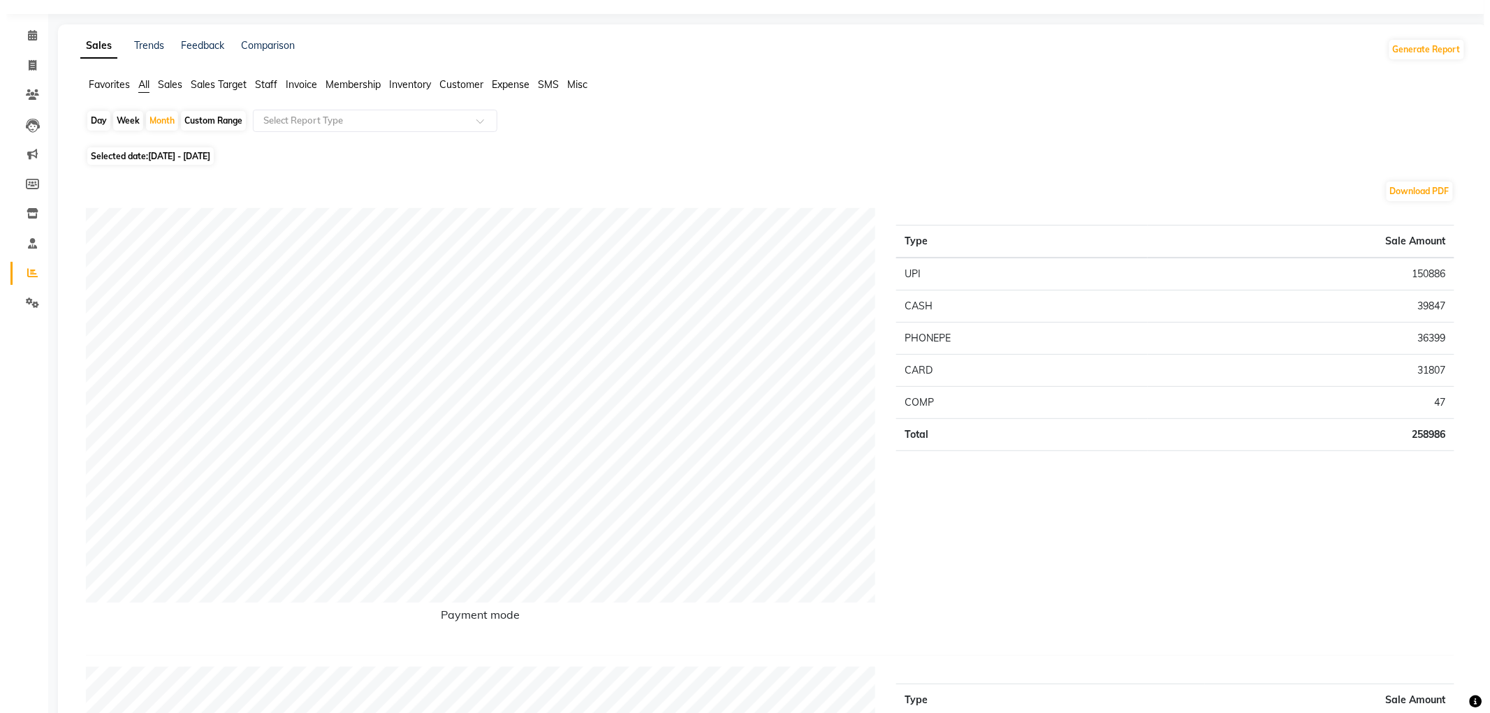
scroll to position [0, 0]
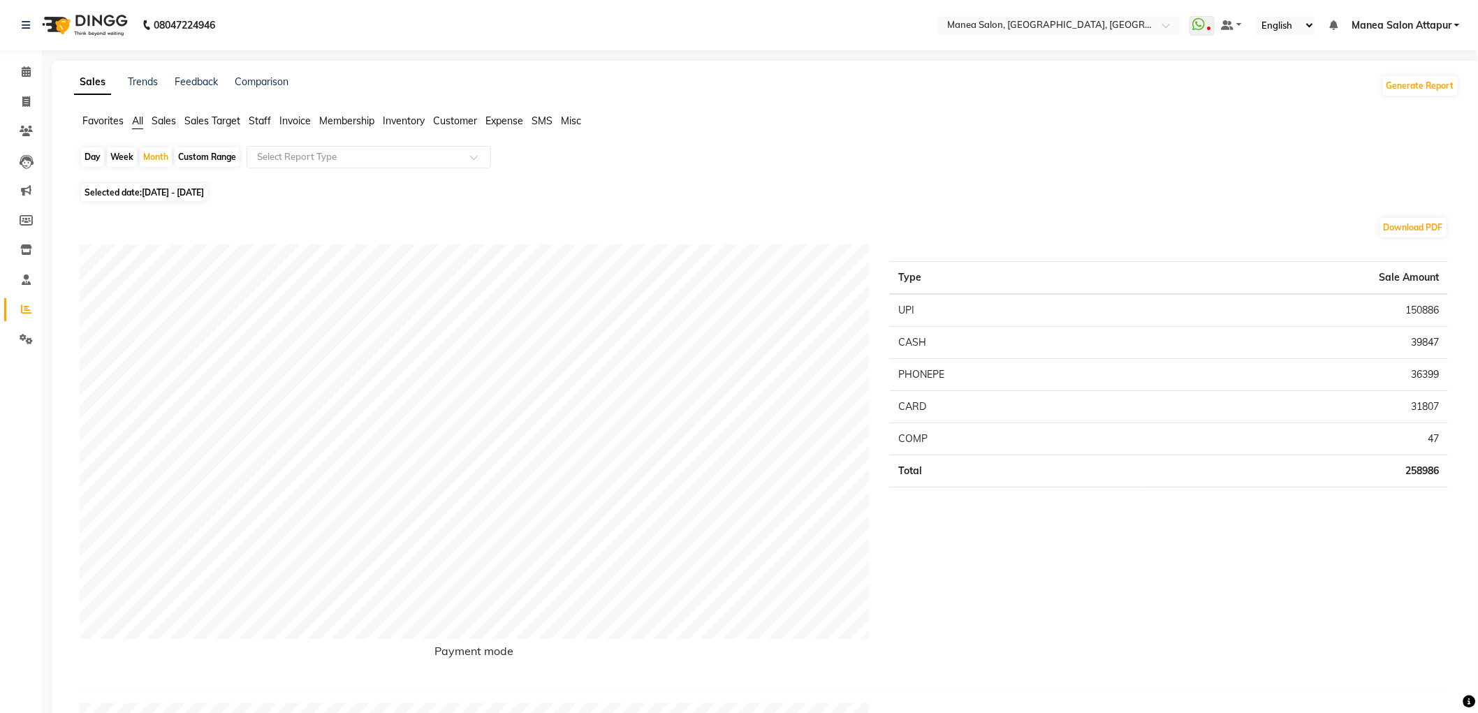
click at [89, 159] on div "Day" at bounding box center [92, 157] width 23 height 20
select select "9"
select select "2025"
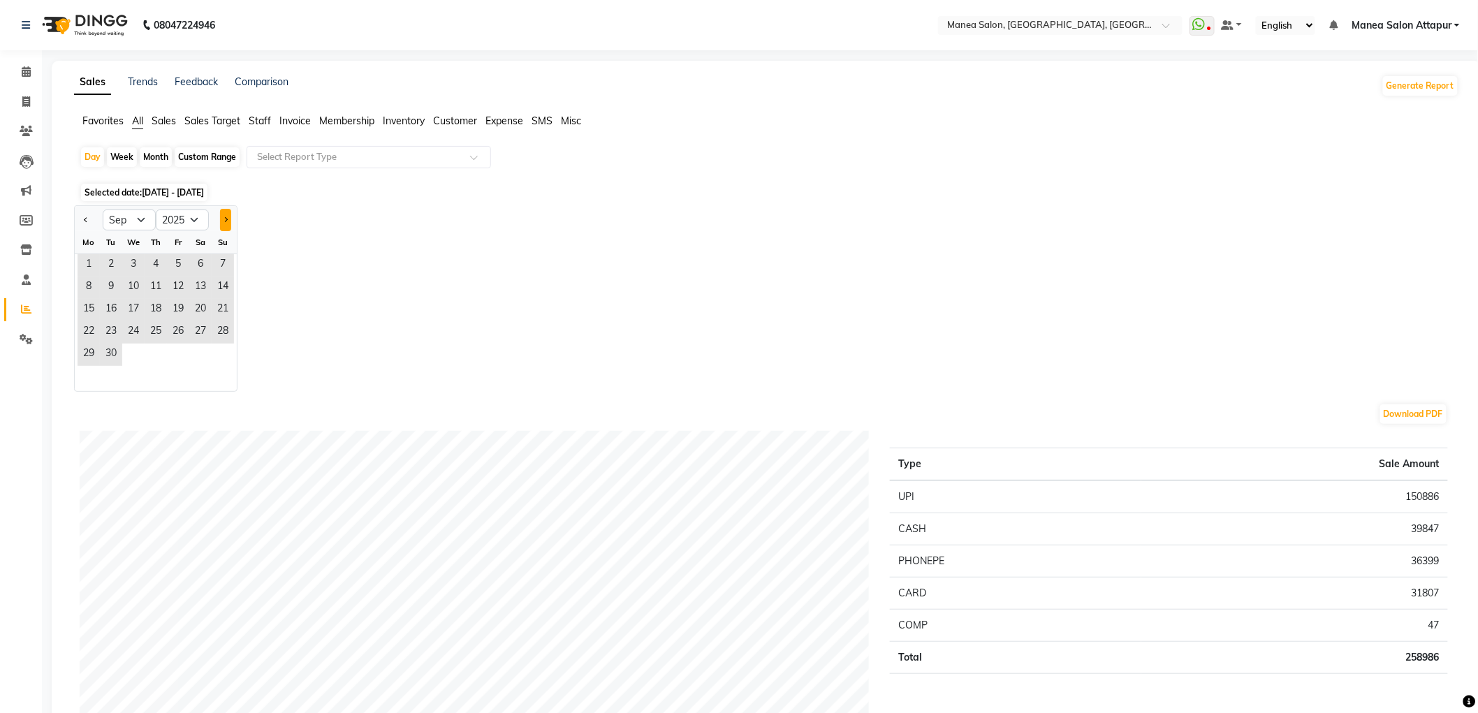
click at [224, 225] on button "Next month" at bounding box center [225, 220] width 11 height 22
select select "10"
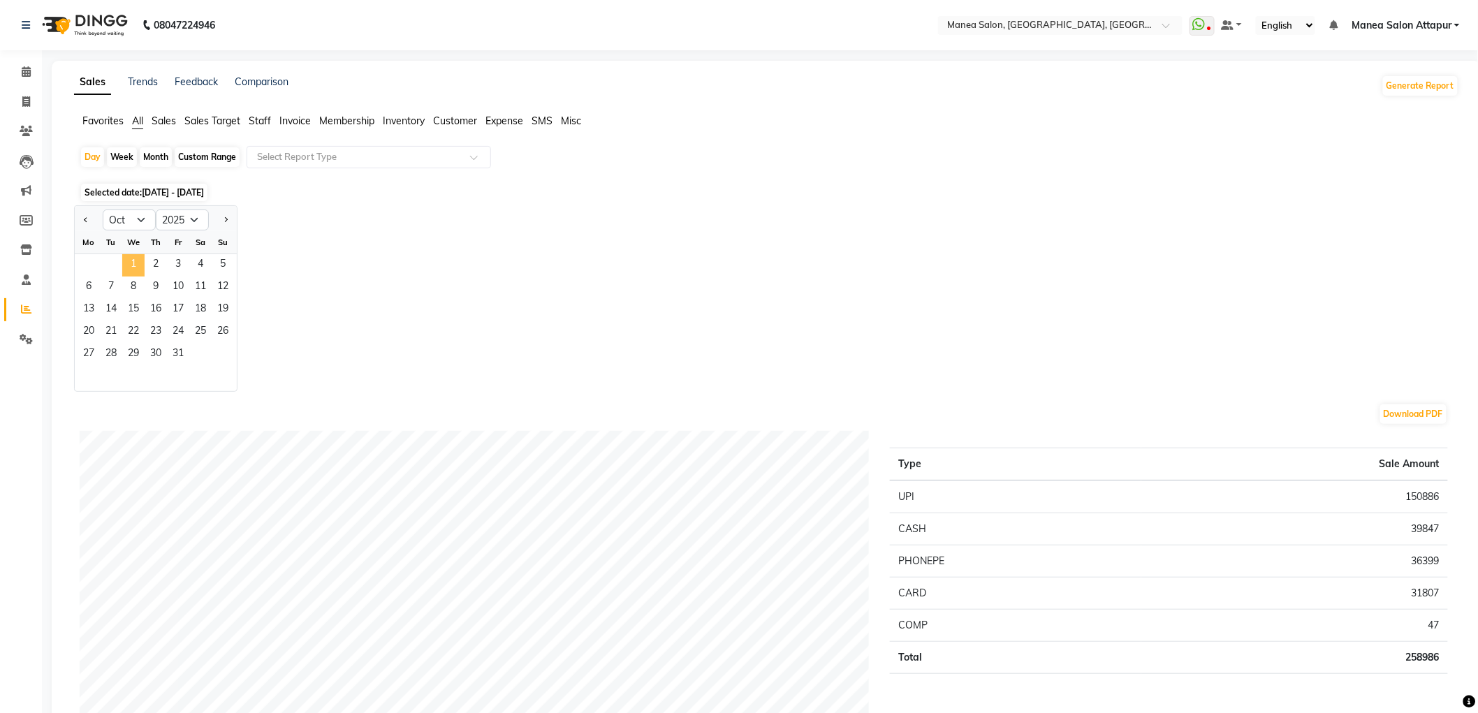
click at [135, 261] on span "1" at bounding box center [133, 265] width 22 height 22
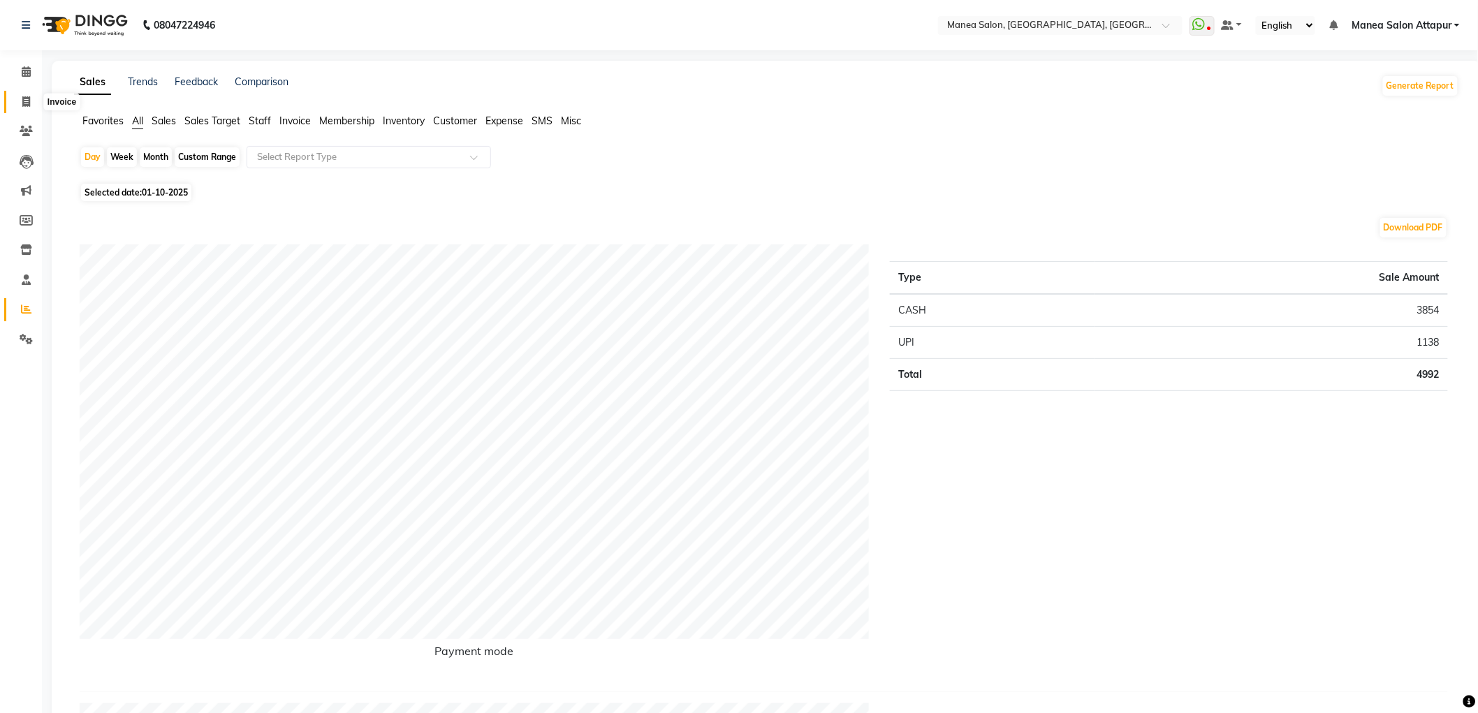
click at [24, 107] on icon at bounding box center [26, 101] width 8 height 10
select select "6587"
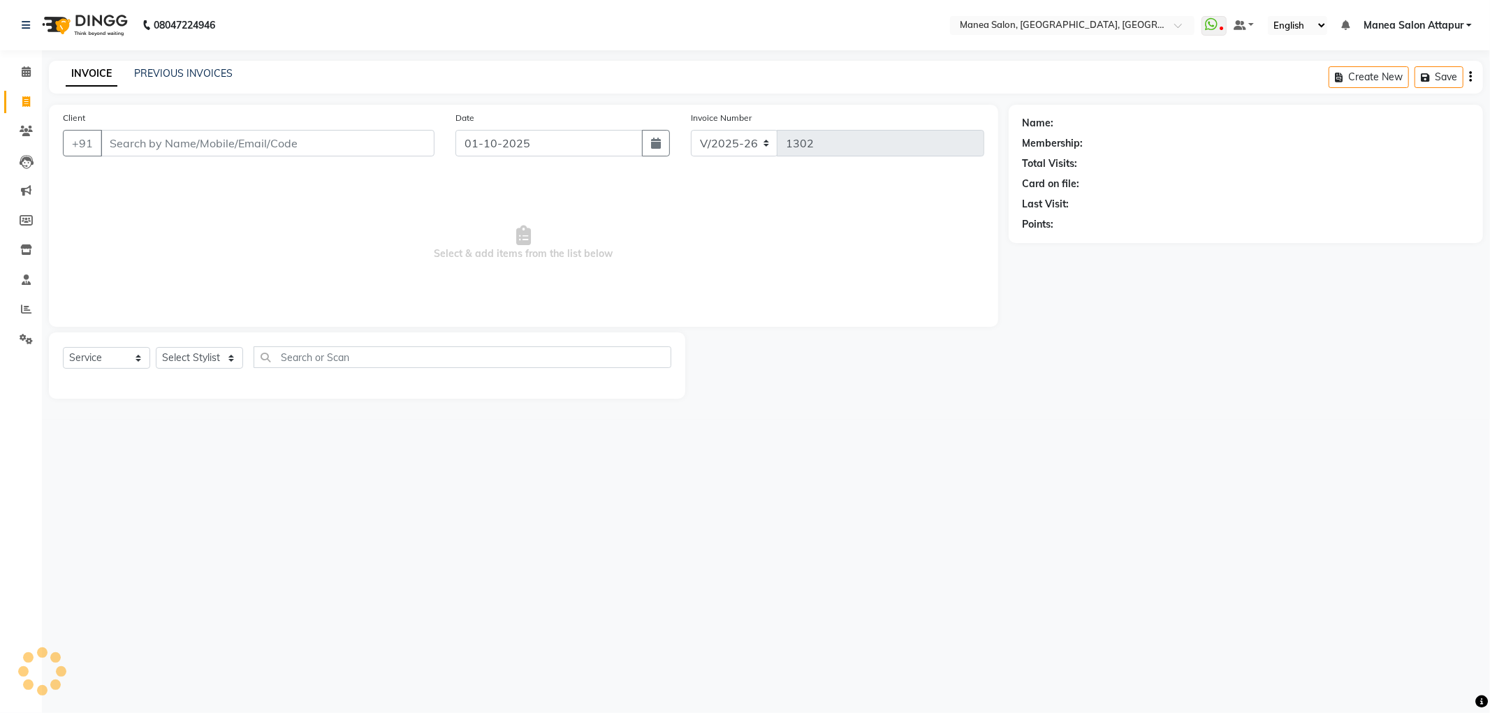
select select "membership"
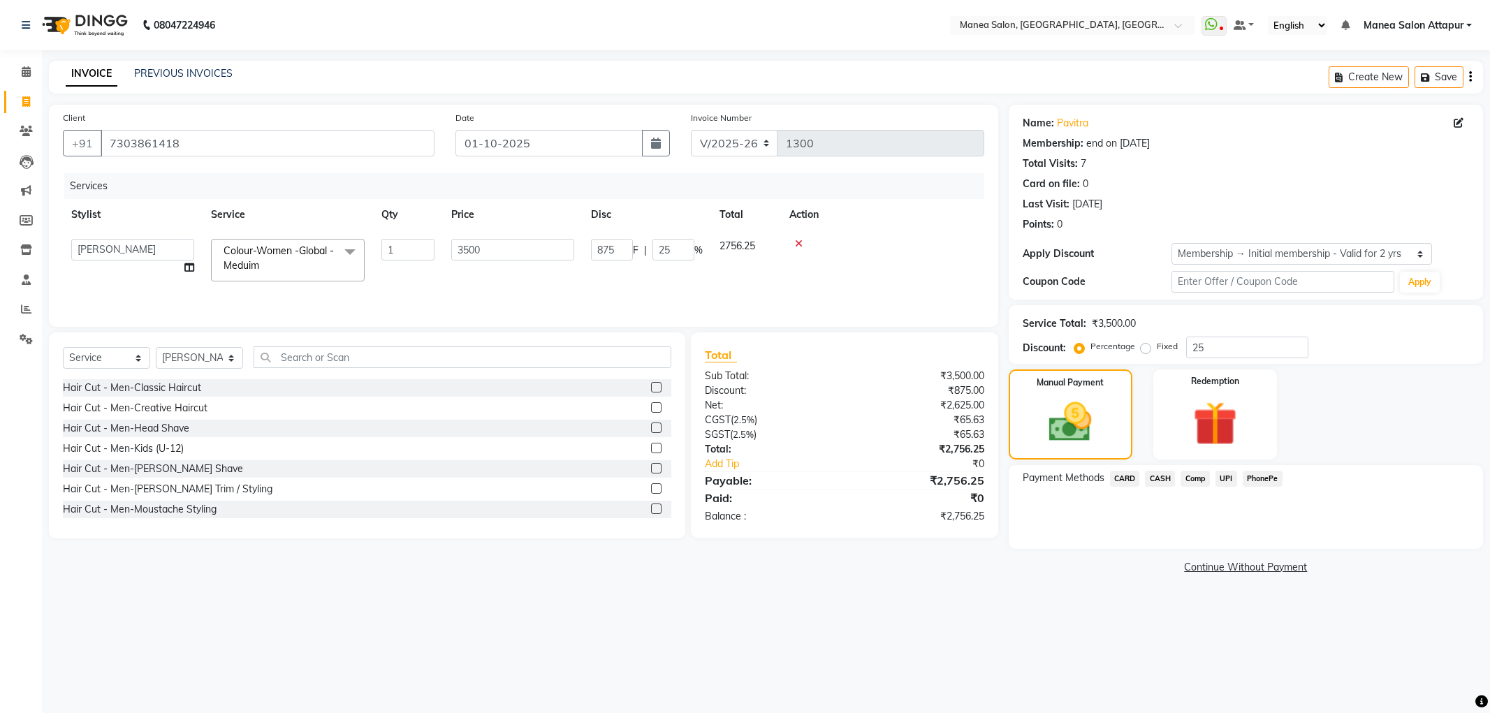
select select "6587"
select select "78234"
select select "service"
select select "78234"
select select "1: Object"
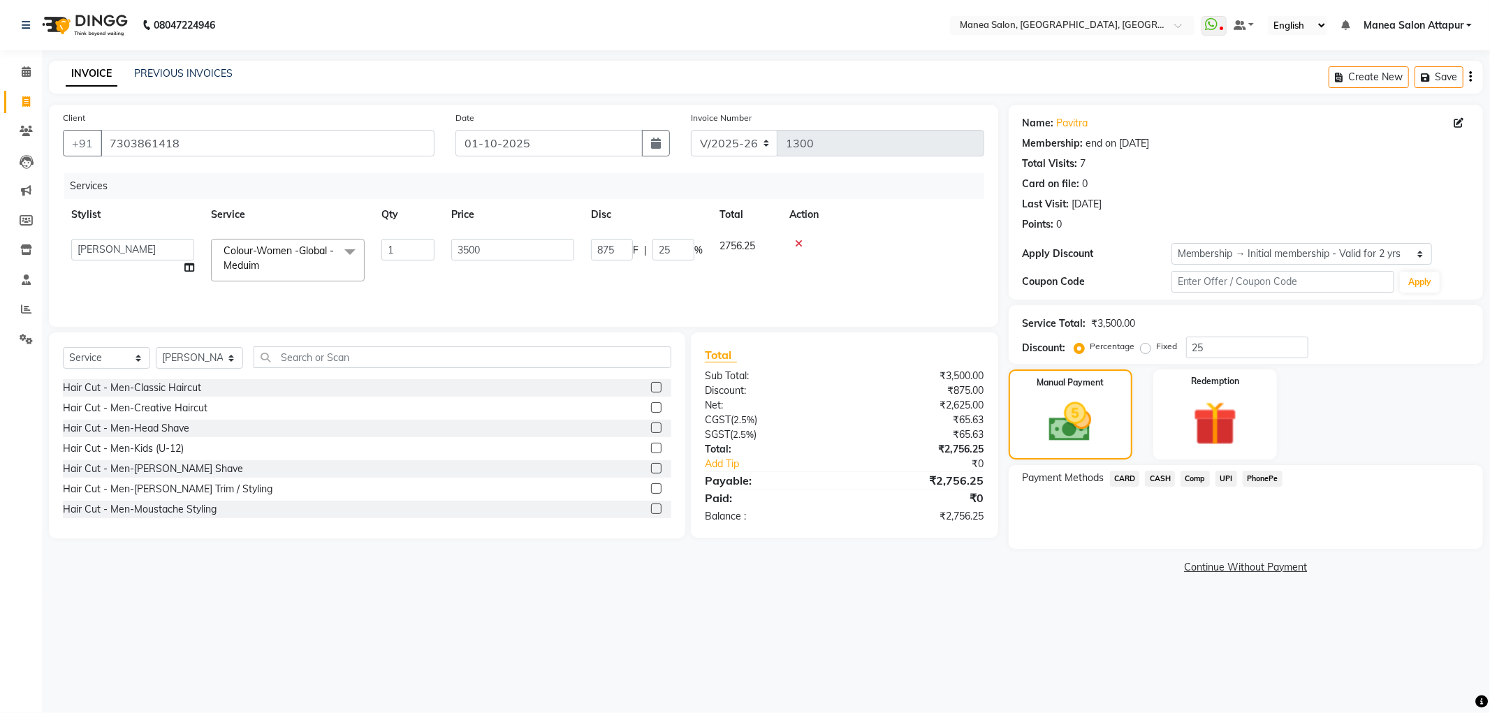
click at [1158, 475] on span "CASH" at bounding box center [1160, 479] width 30 height 16
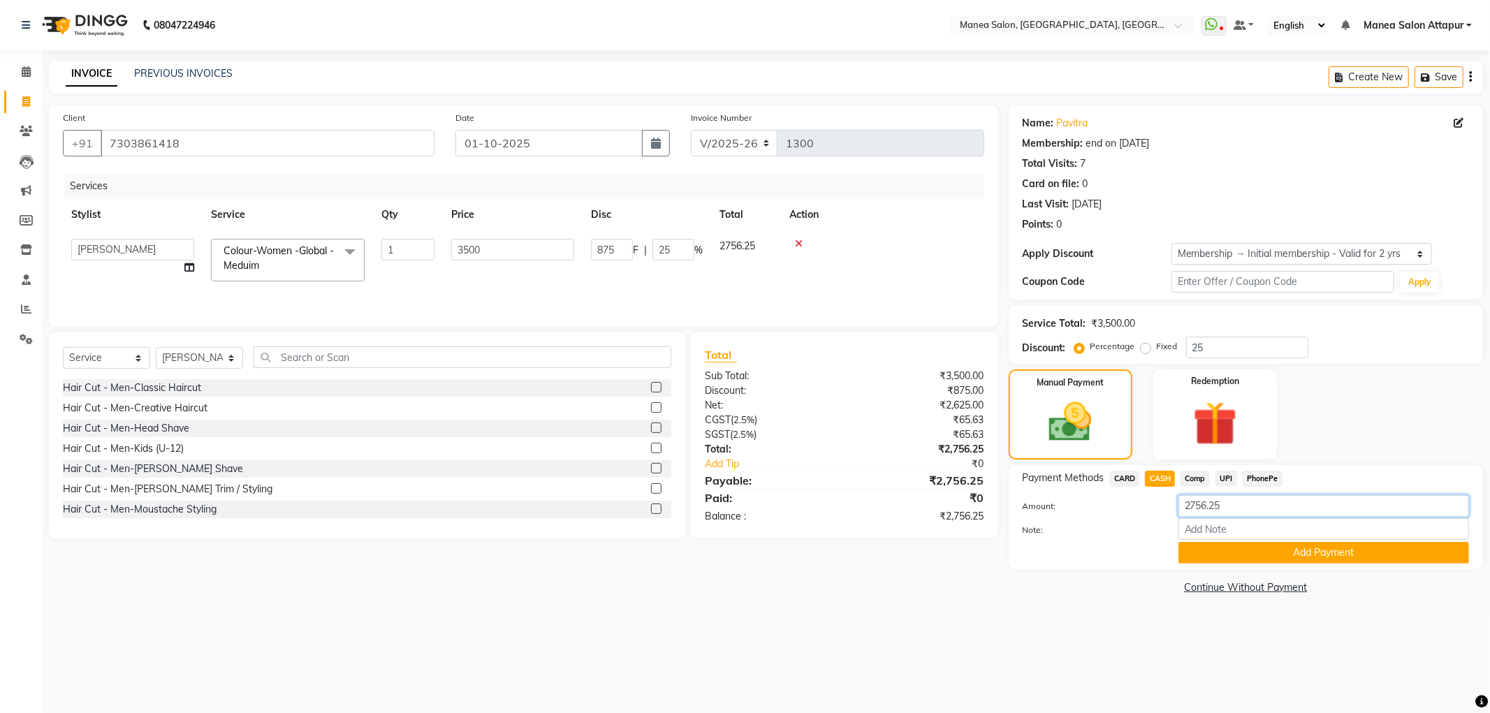
drag, startPoint x: 1238, startPoint y: 504, endPoint x: 1048, endPoint y: 506, distance: 189.3
click at [1048, 506] on div "Amount: 2756.25" at bounding box center [1245, 507] width 467 height 24
type input "2500"
click at [1265, 552] on button "Add Payment" at bounding box center [1323, 553] width 291 height 22
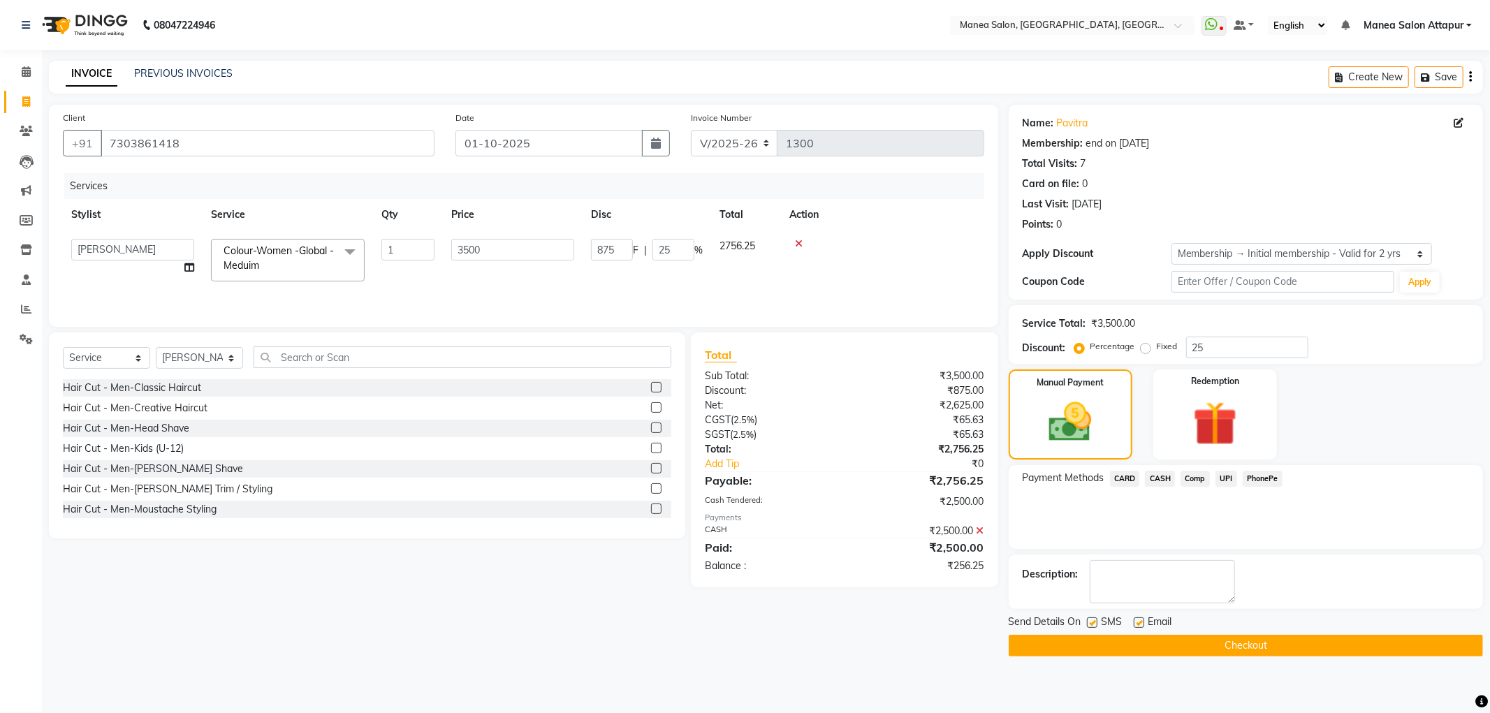
click at [1221, 482] on span "UPI" at bounding box center [1226, 479] width 22 height 16
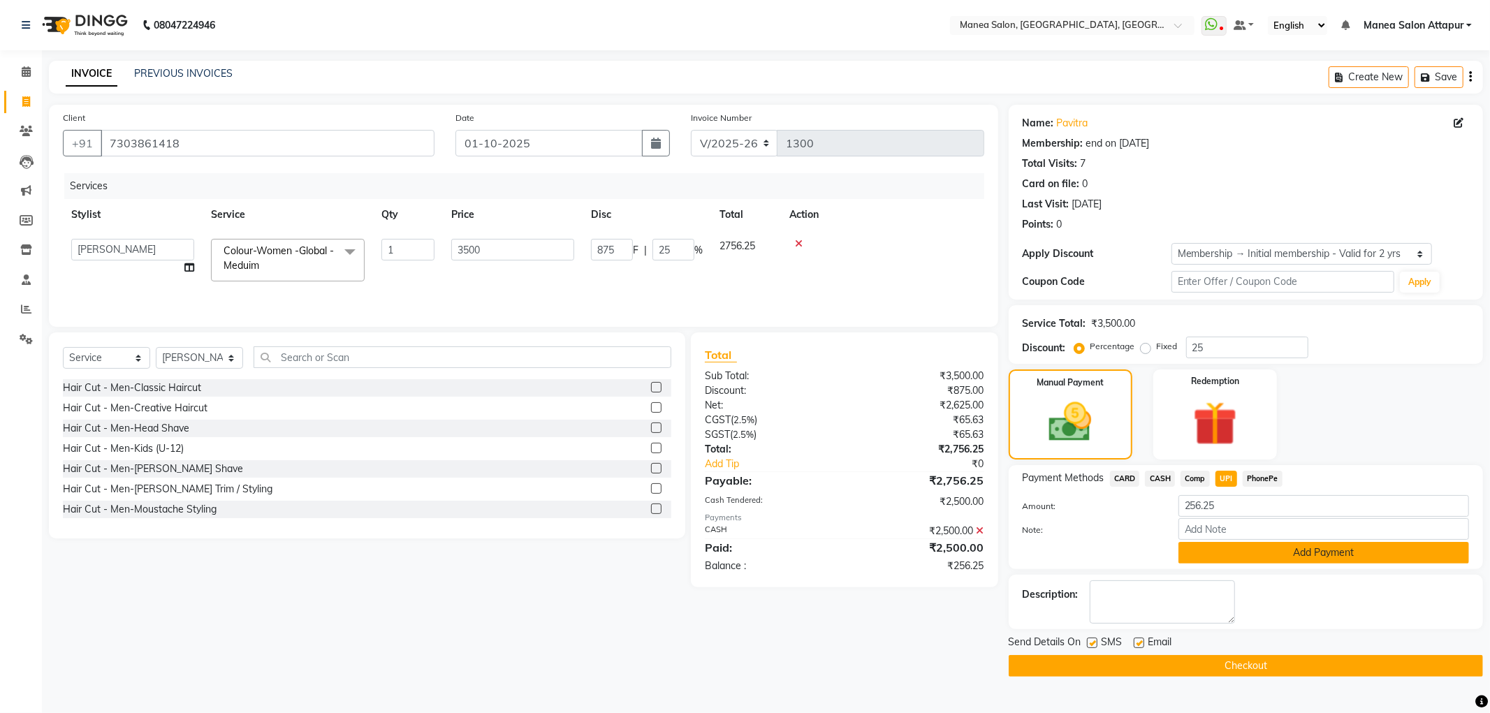
click at [1229, 546] on button "Add Payment" at bounding box center [1323, 553] width 291 height 22
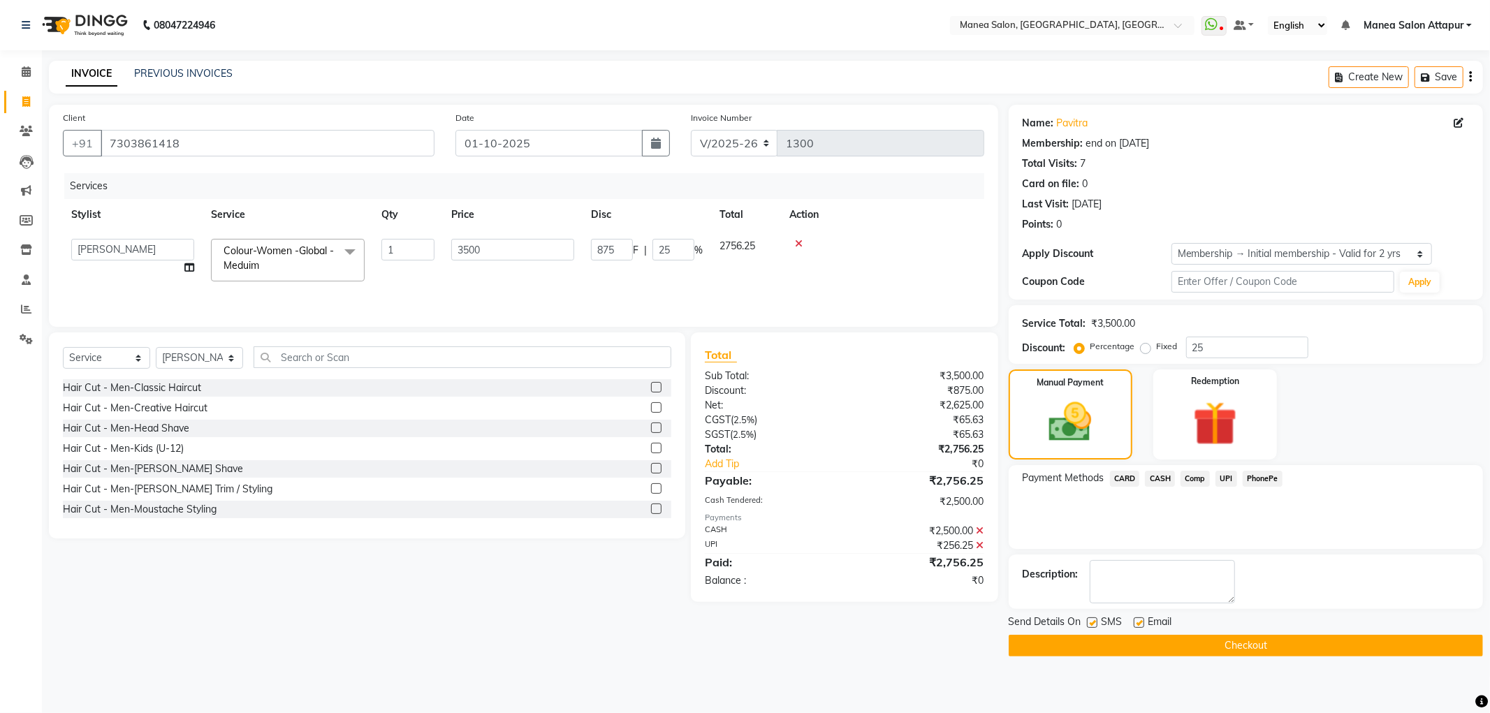
click at [1179, 646] on button "Checkout" at bounding box center [1246, 646] width 474 height 22
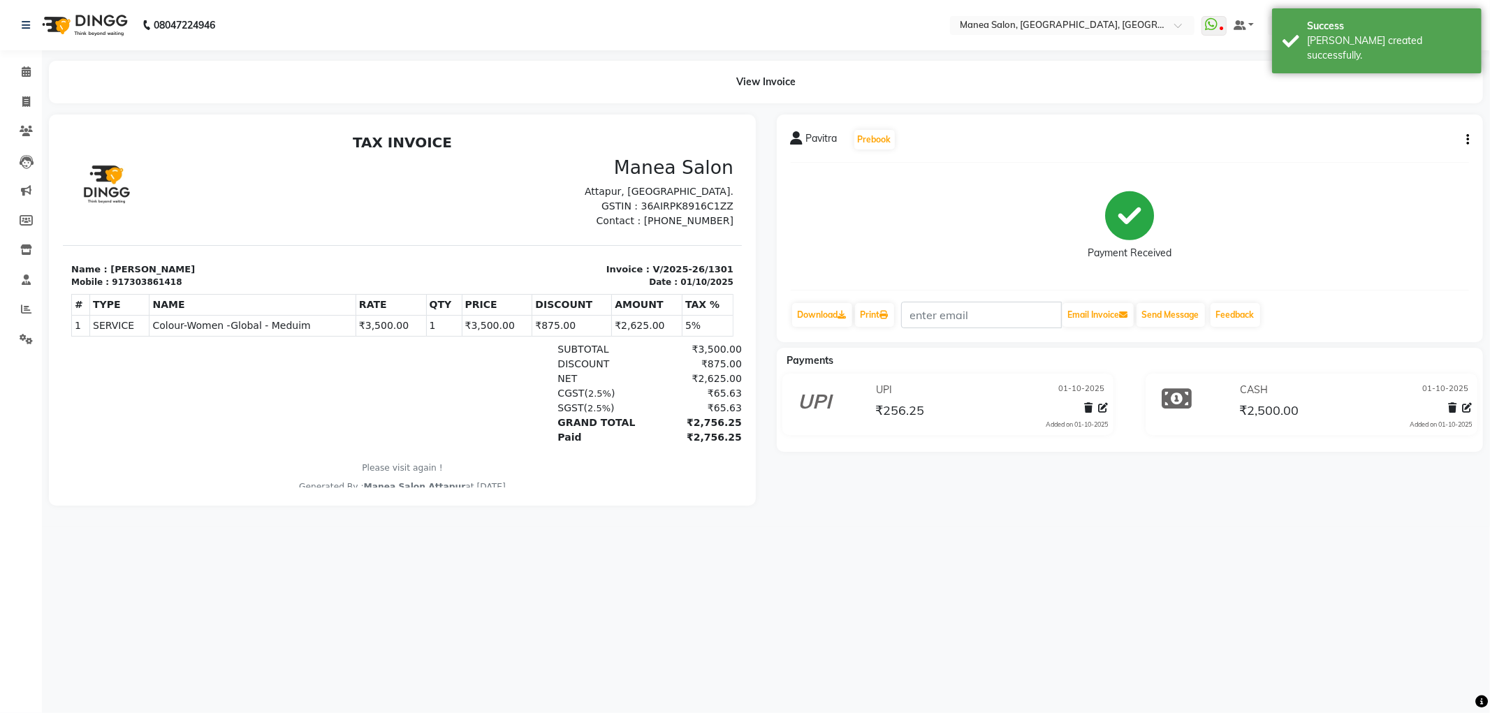
click at [1471, 136] on div "Pavitra Prebook Payment Received Download Print Email Invoice Send Message Feed…" at bounding box center [1130, 229] width 707 height 228
click at [1468, 140] on icon "button" at bounding box center [1467, 140] width 3 height 1
click at [1376, 122] on div "Split Service Amount" at bounding box center [1398, 122] width 96 height 17
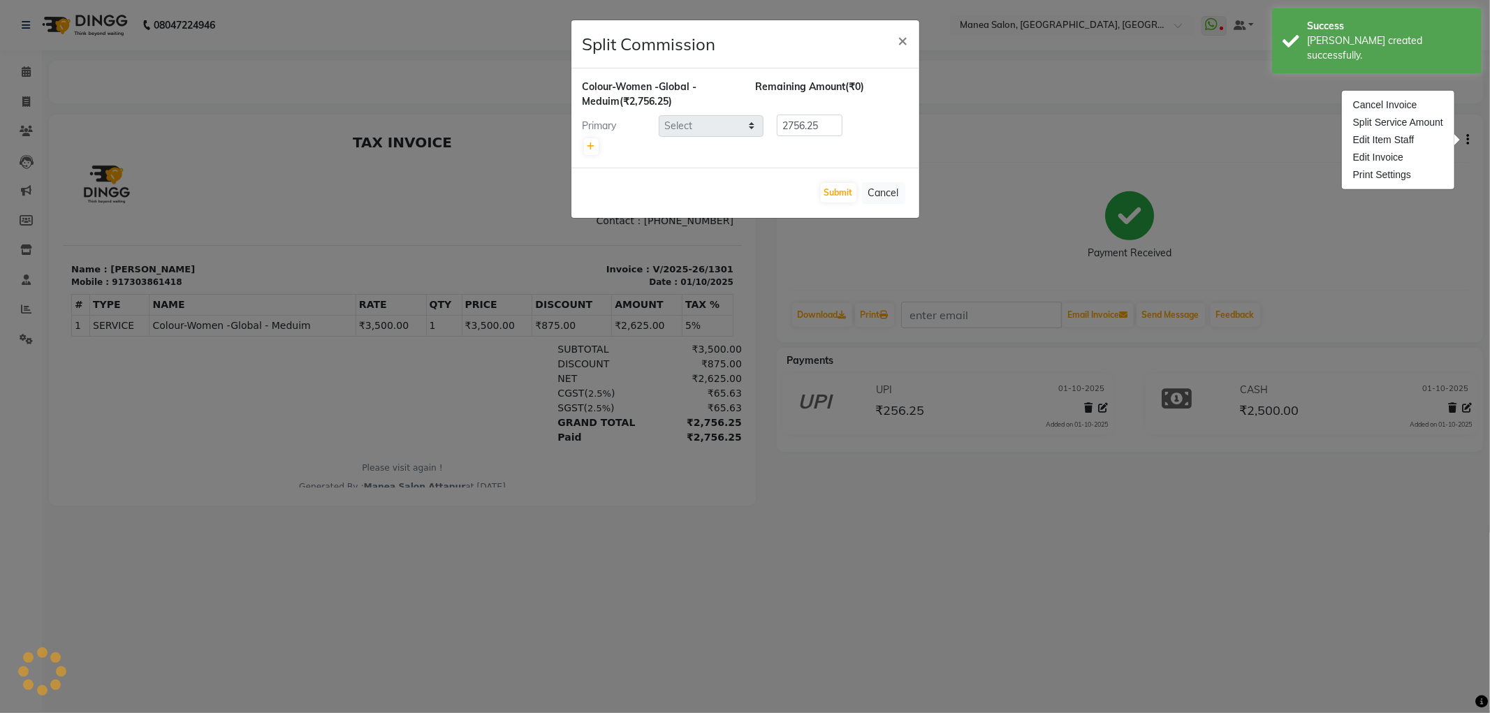
select select "78234"
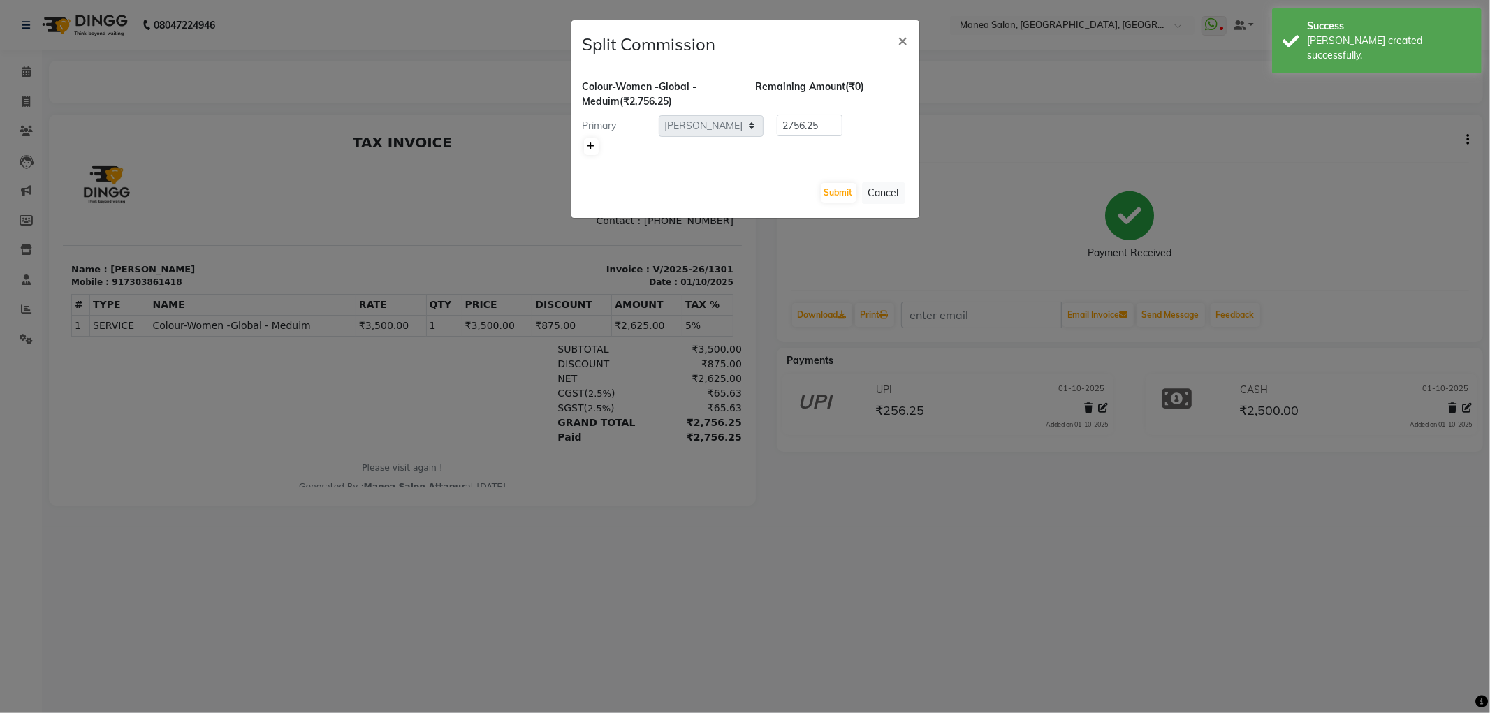
click at [585, 143] on link at bounding box center [591, 146] width 15 height 17
type input "1378.13"
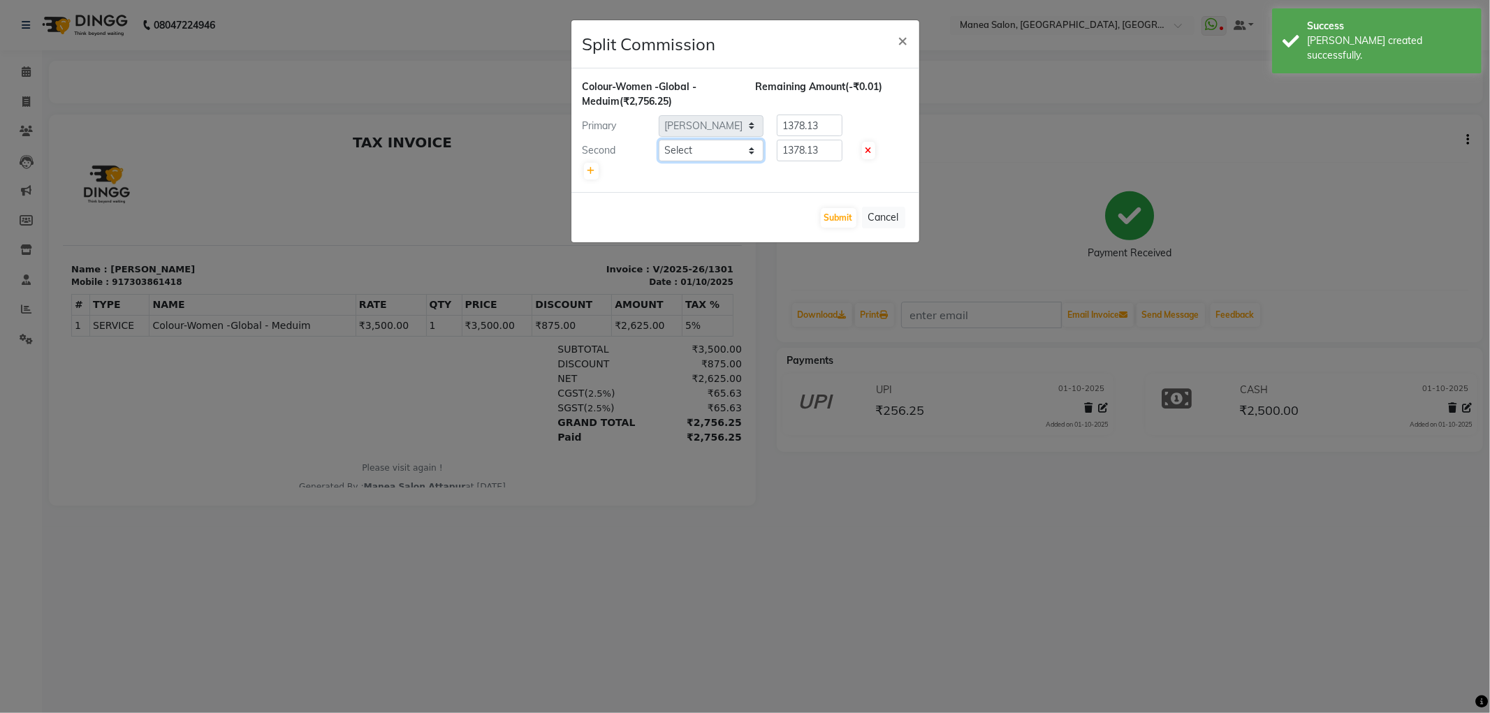
click at [697, 145] on select "Select Aryan Ashok Devender Dasari Faizan Shaik Imran Padmja Rajee Salma Begum …" at bounding box center [711, 151] width 105 height 22
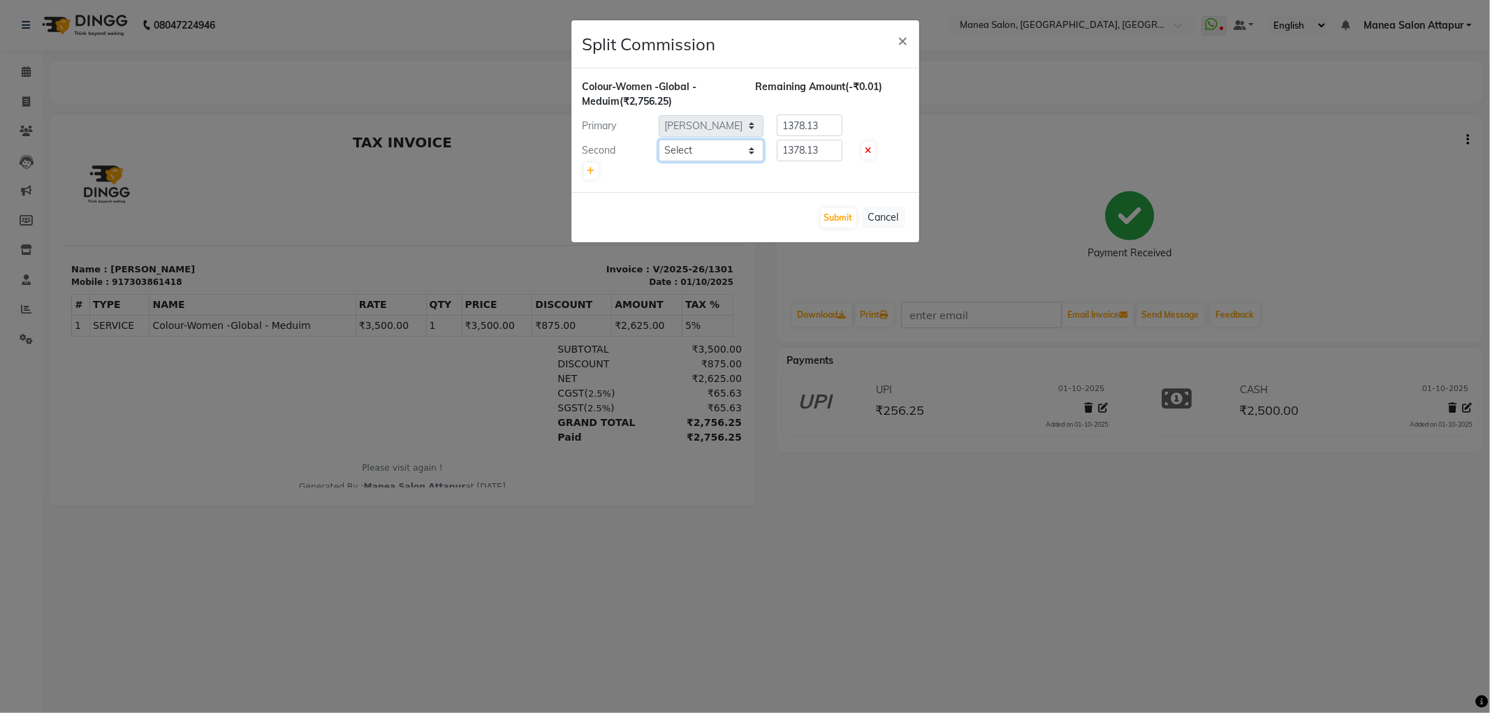
select select "58090"
click at [659, 140] on select "Select Aryan Ashok Devender Dasari Faizan Shaik Imran Padmja Rajee Salma Begum …" at bounding box center [711, 151] width 105 height 22
click at [833, 219] on button "Submit" at bounding box center [839, 218] width 36 height 20
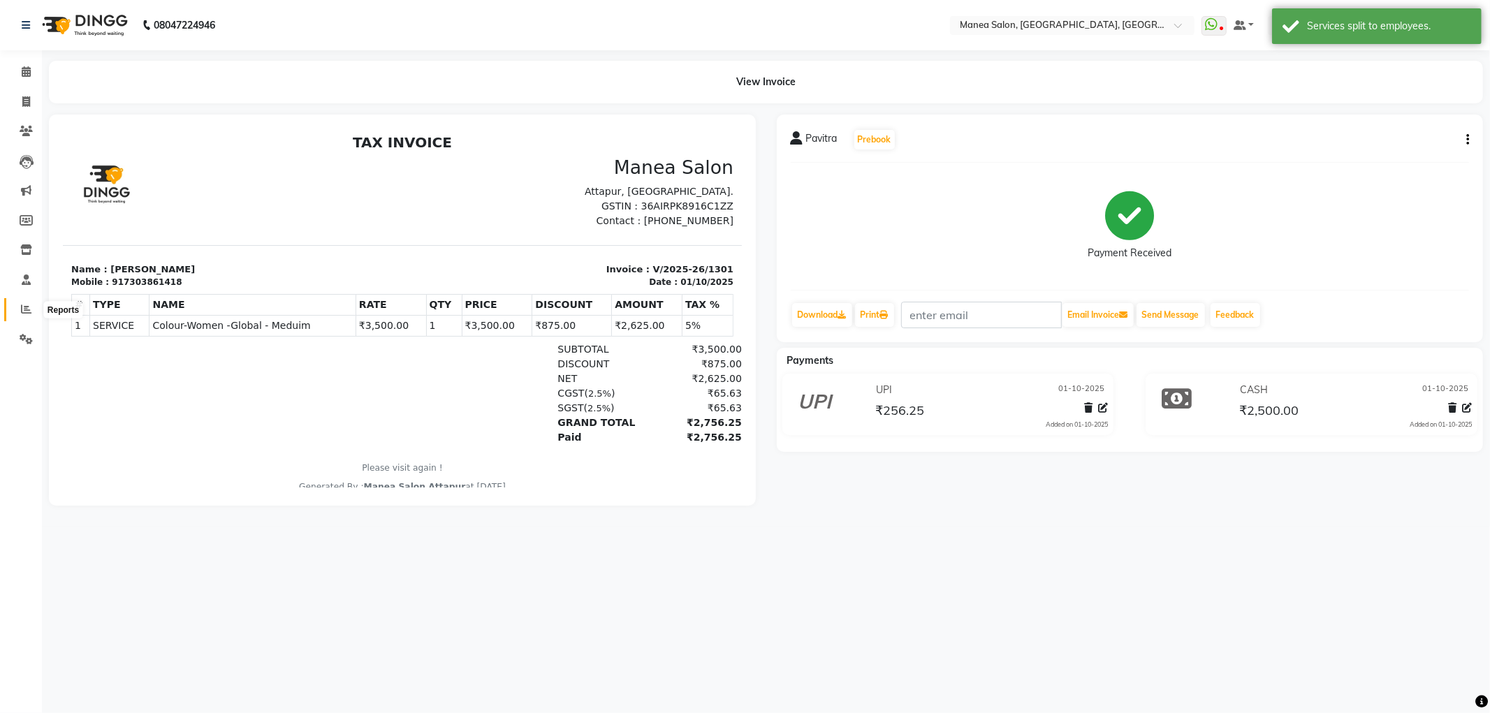
click at [25, 310] on icon at bounding box center [26, 309] width 10 height 10
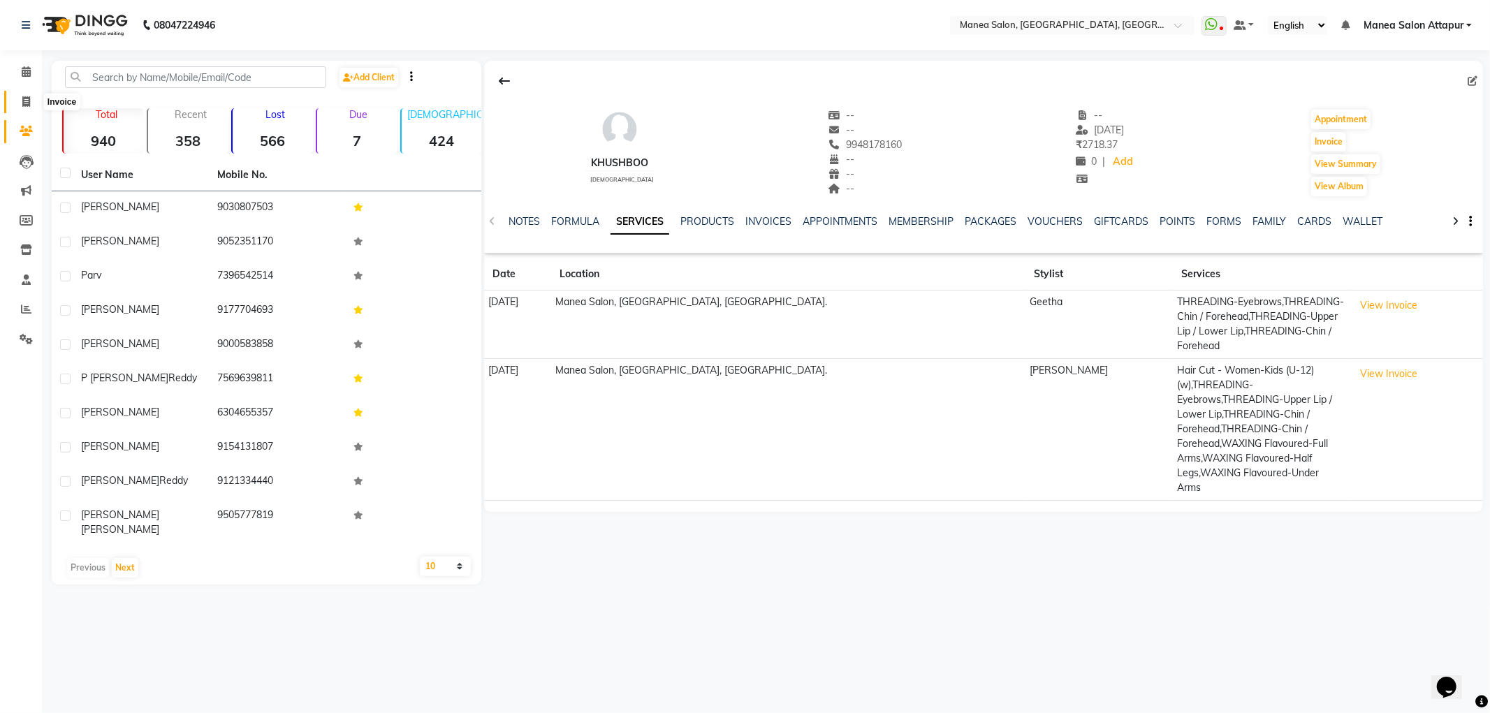
click at [32, 100] on span at bounding box center [26, 102] width 24 height 16
select select "service"
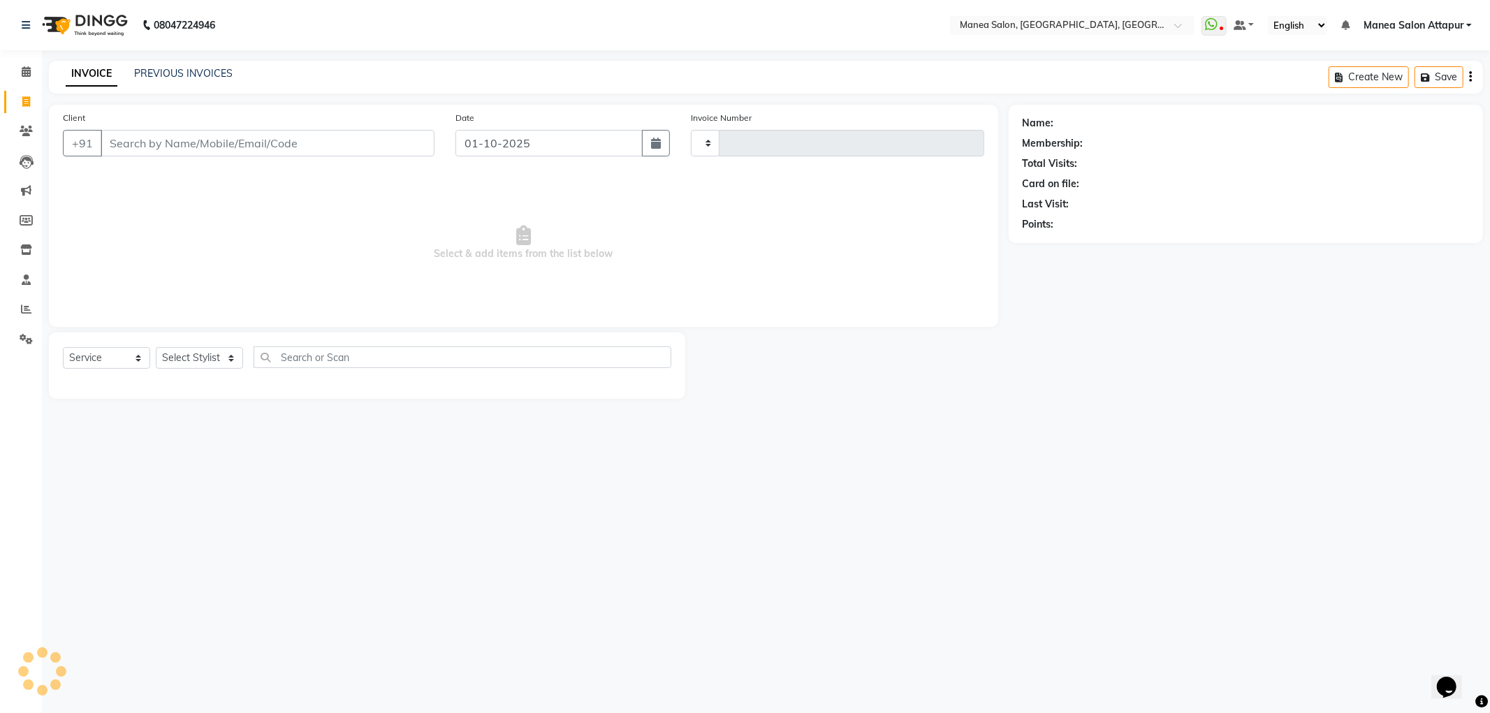
type input "1300"
select select "6587"
select select "membership"
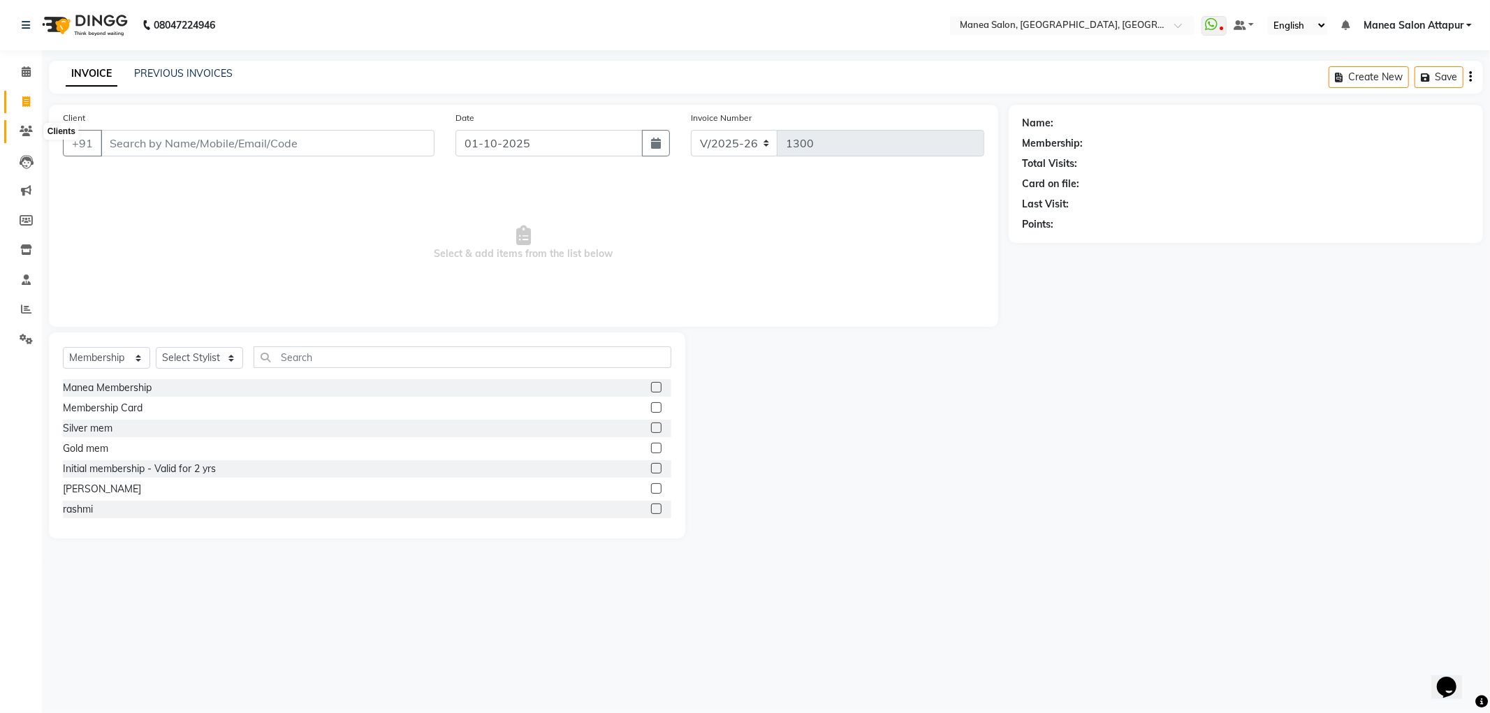
click at [27, 131] on icon at bounding box center [26, 131] width 13 height 10
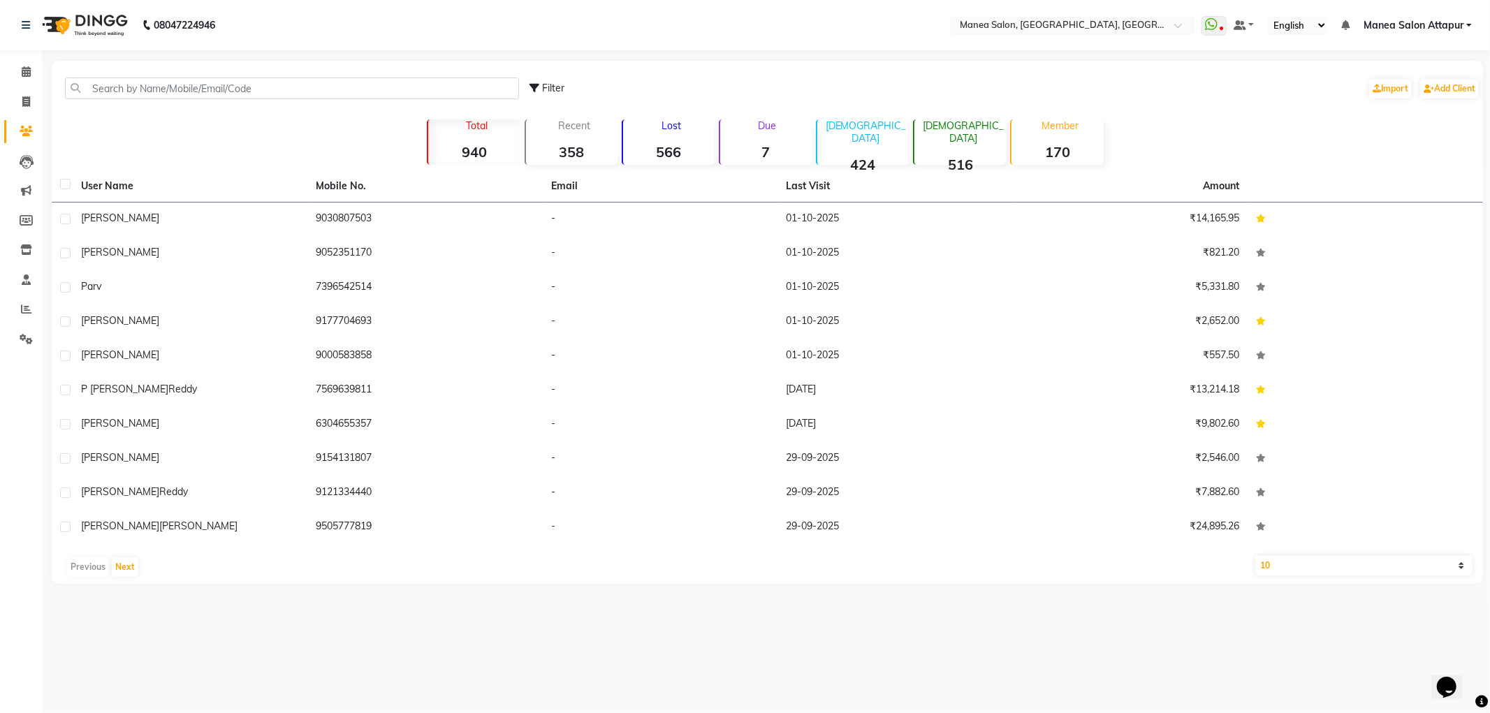
click at [266, 95] on div "Filter Import Add Client" at bounding box center [766, 88] width 1425 height 44
click at [266, 94] on input "text" at bounding box center [292, 89] width 454 height 22
paste input "9701077001"
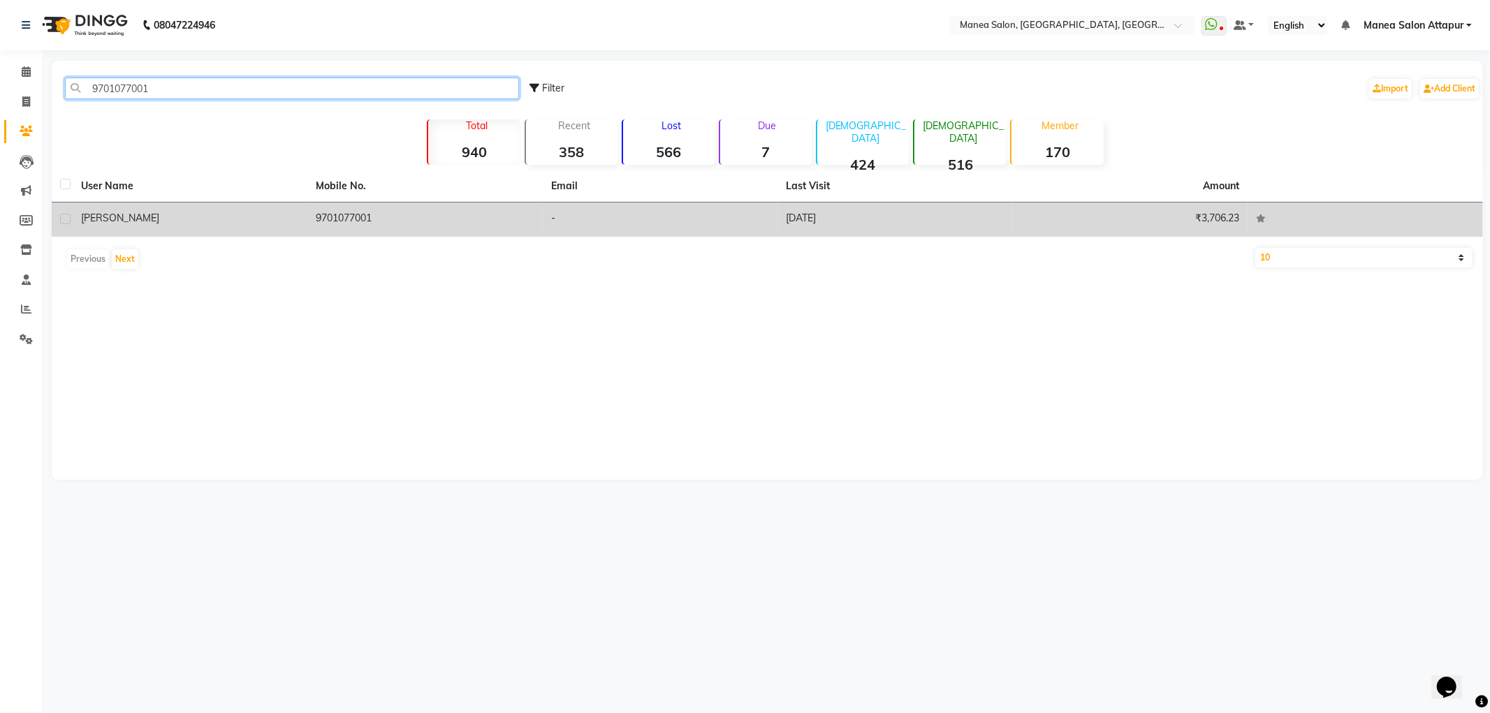
type input "9701077001"
click at [165, 206] on td "[PERSON_NAME]" at bounding box center [190, 220] width 235 height 34
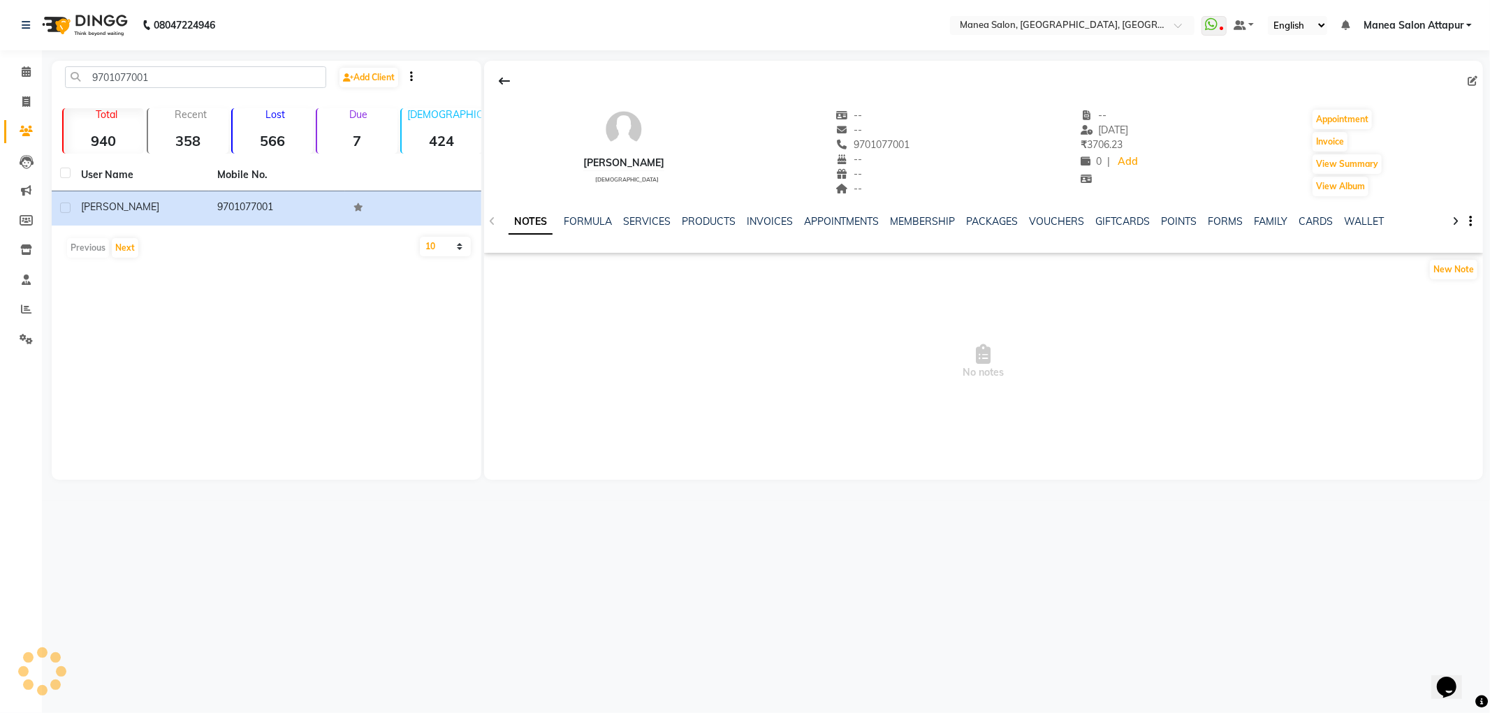
click at [632, 212] on div "NOTES FORMULA SERVICES PRODUCTS INVOICES APPOINTMENTS MEMBERSHIP PACKAGES VOUCH…" at bounding box center [983, 222] width 999 height 48
click at [636, 214] on div "SERVICES" at bounding box center [646, 221] width 47 height 15
click at [638, 217] on link "SERVICES" at bounding box center [646, 221] width 47 height 13
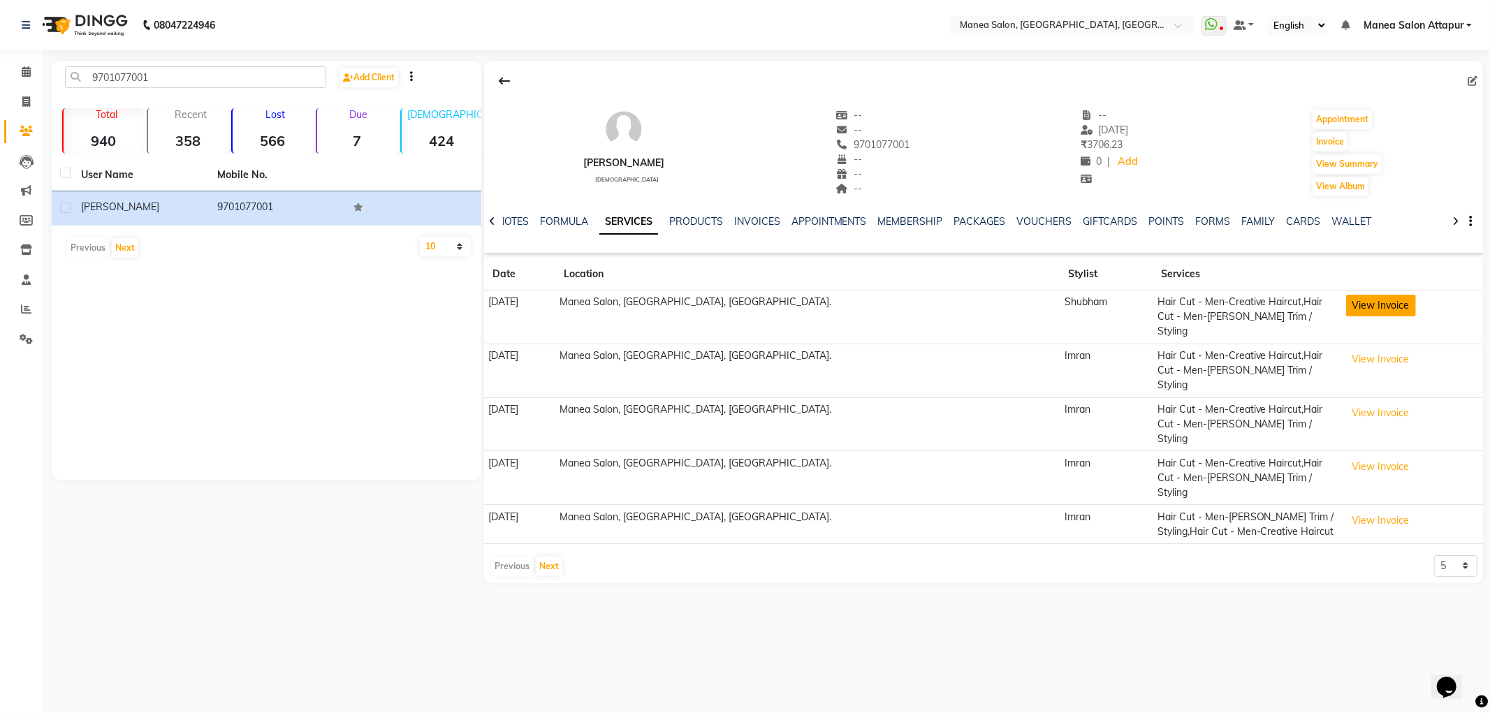
click at [1346, 305] on button "View Invoice" at bounding box center [1381, 306] width 70 height 22
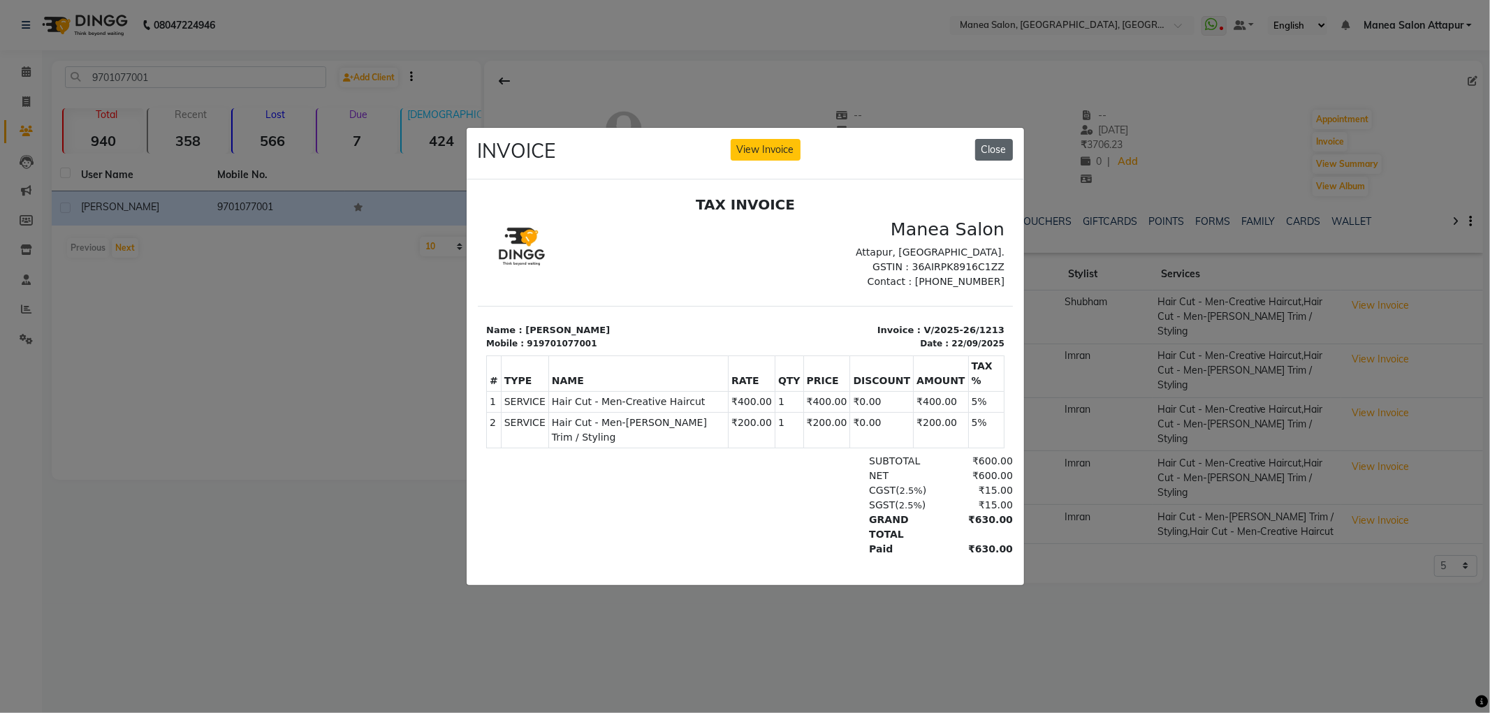
click at [999, 147] on button "Close" at bounding box center [994, 150] width 38 height 22
